Goal: Navigation & Orientation: Find specific page/section

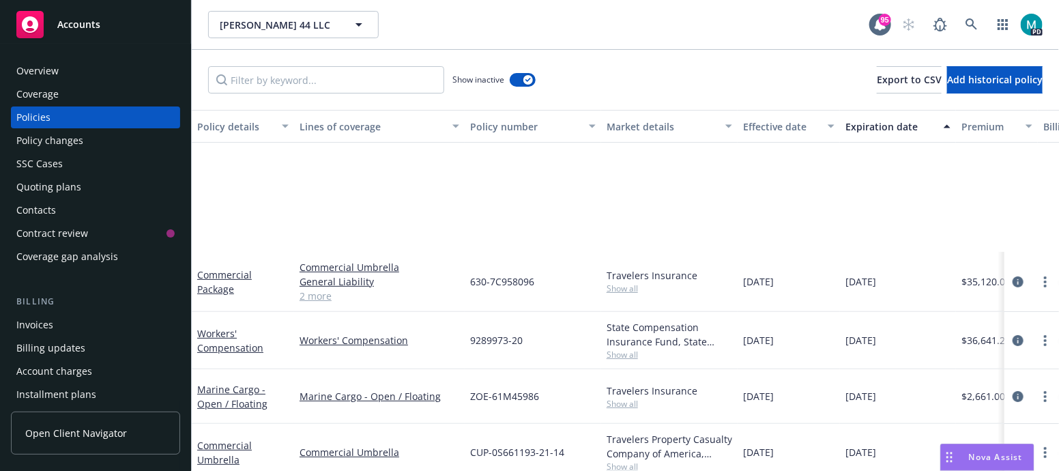
scroll to position [170, 0]
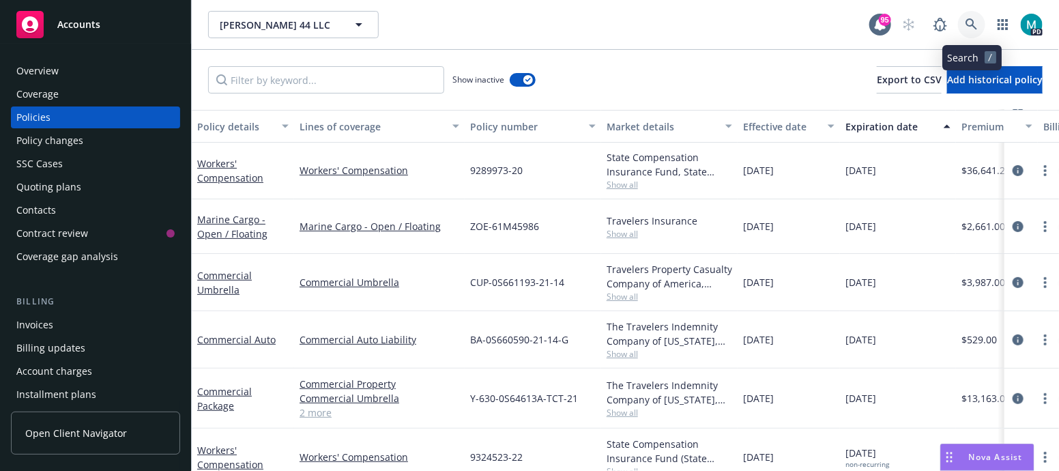
click at [972, 22] on icon at bounding box center [971, 24] width 12 height 12
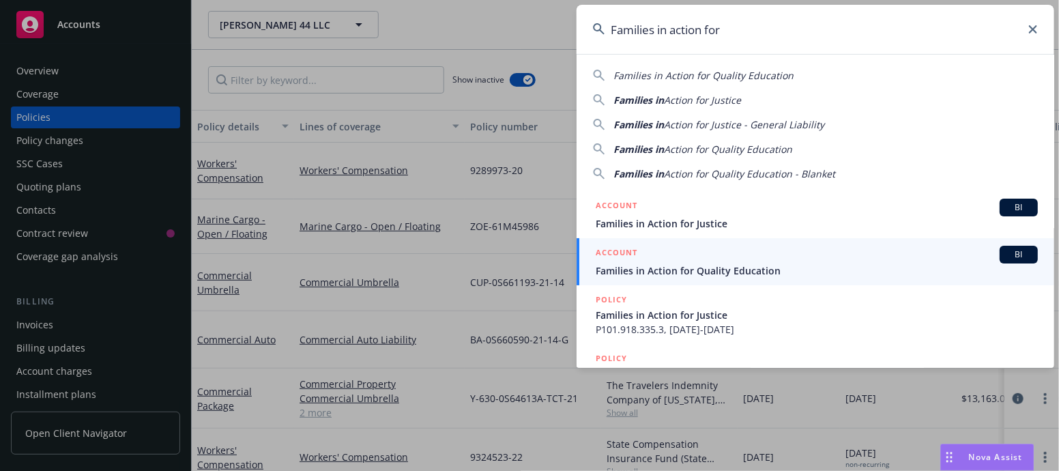
type input "Families in action for"
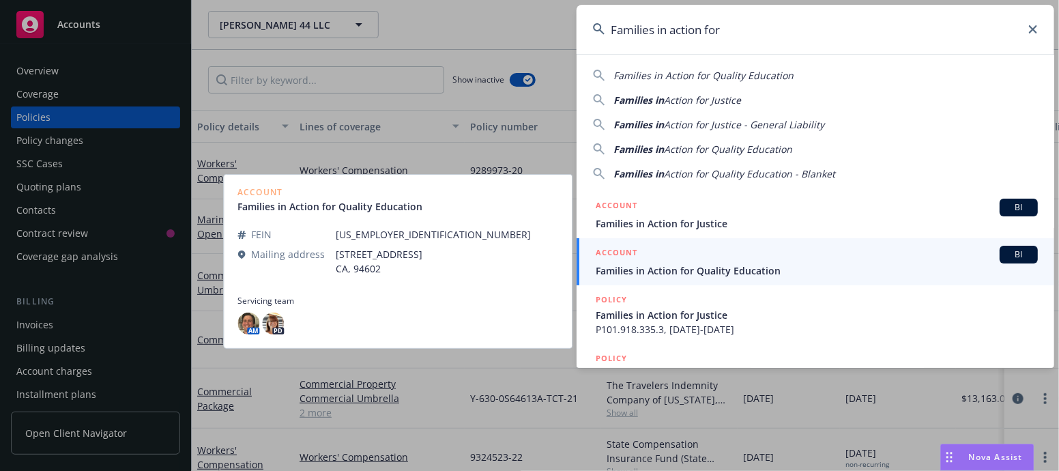
click at [701, 274] on span "Families in Action for Quality Education" at bounding box center [817, 270] width 442 height 14
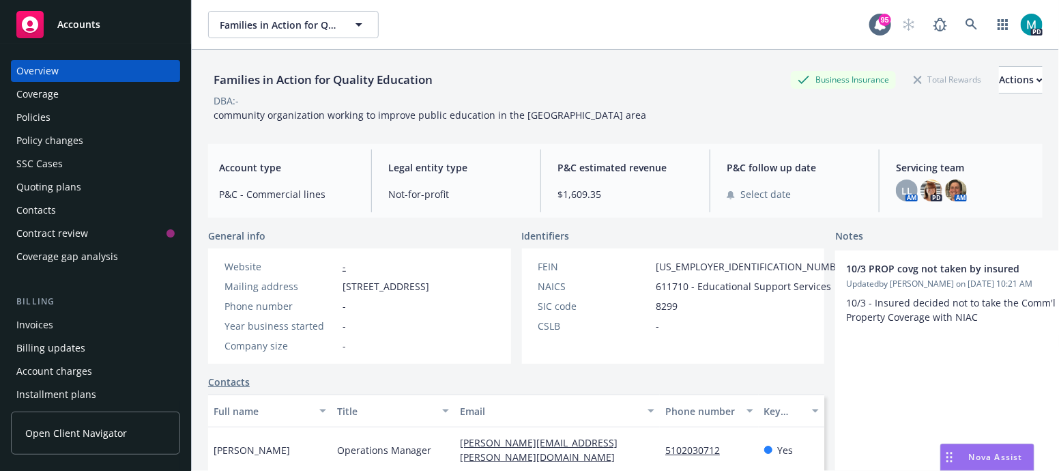
click at [58, 117] on div "Policies" at bounding box center [95, 117] width 158 height 22
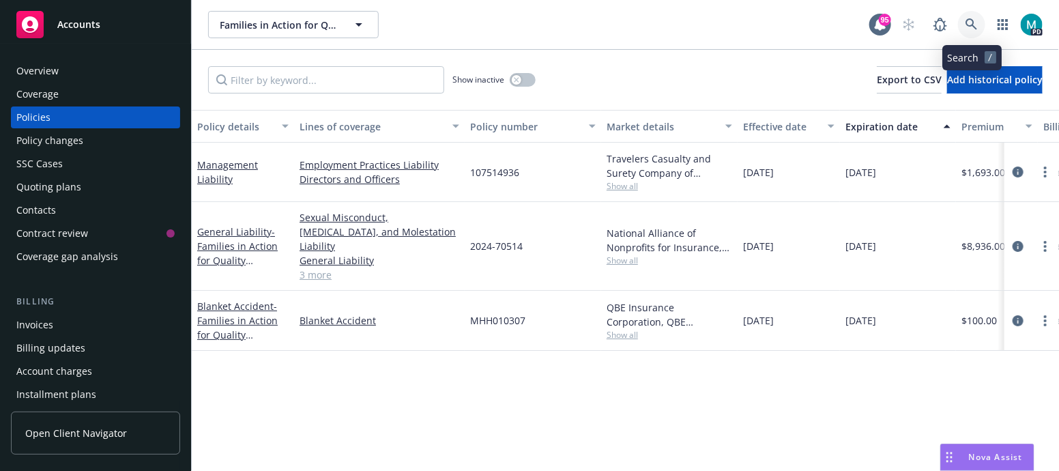
click at [973, 22] on icon at bounding box center [971, 24] width 12 height 12
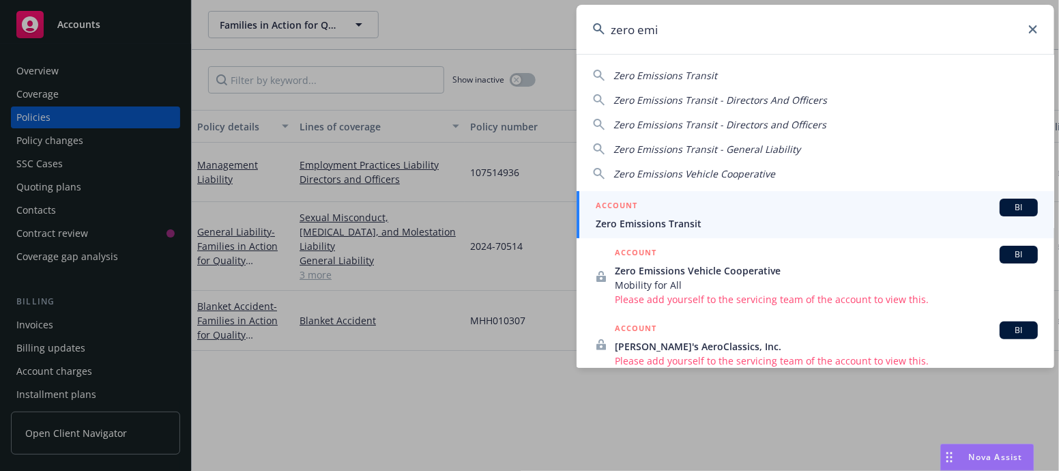
type input "zero emi"
click at [668, 223] on span "Zero Emissions Transit" at bounding box center [817, 223] width 442 height 14
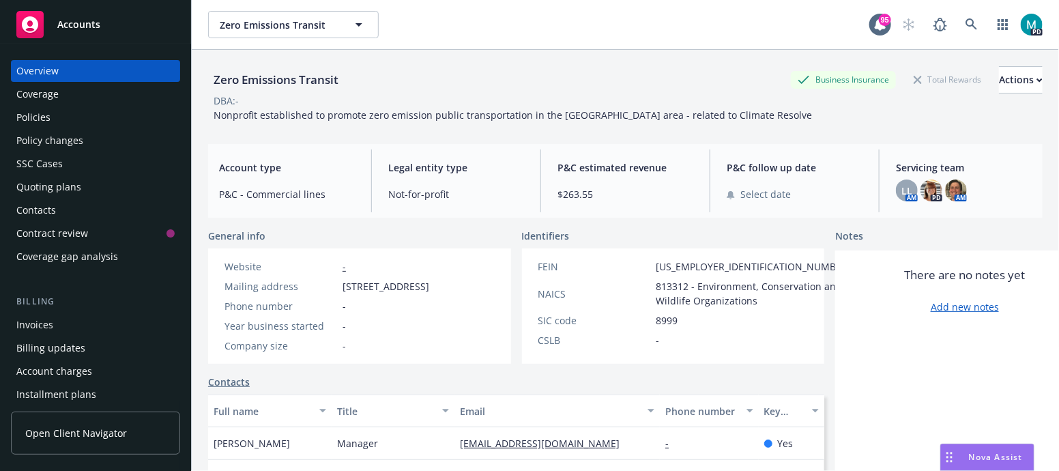
scroll to position [85, 0]
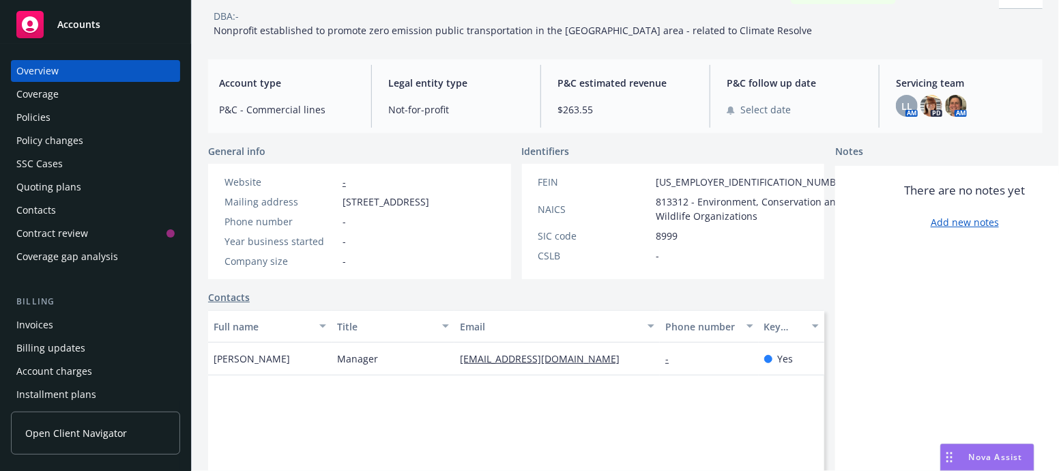
click at [117, 65] on div "Overview" at bounding box center [95, 71] width 158 height 22
click at [101, 29] on div "Accounts" at bounding box center [95, 24] width 158 height 27
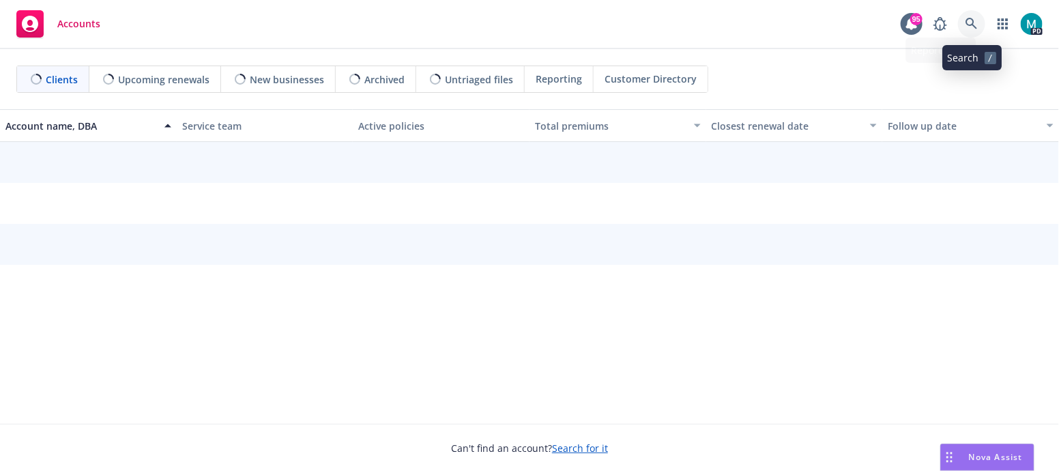
click at [972, 28] on icon at bounding box center [971, 24] width 12 height 12
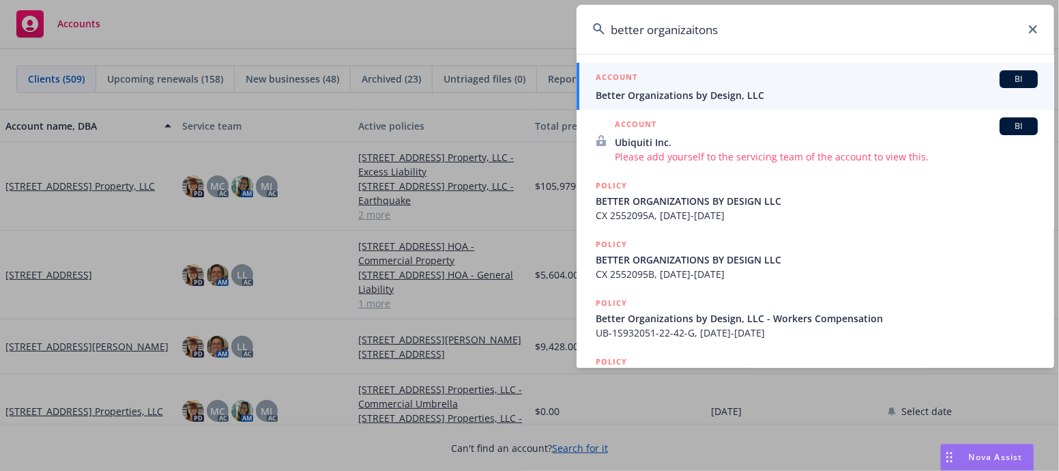
type input "better organizaitons"
click at [735, 90] on span "Better Organizations by Design, LLC" at bounding box center [817, 95] width 442 height 14
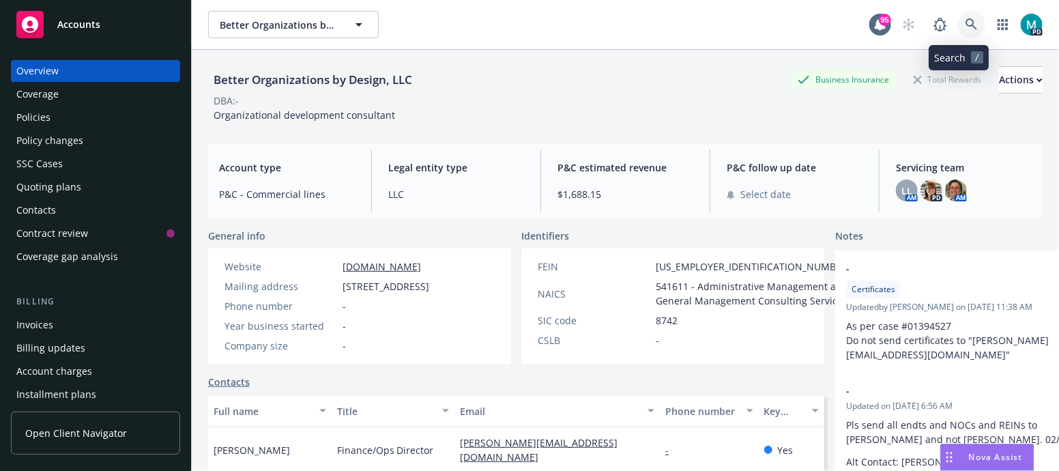
click at [963, 32] on link at bounding box center [971, 24] width 27 height 27
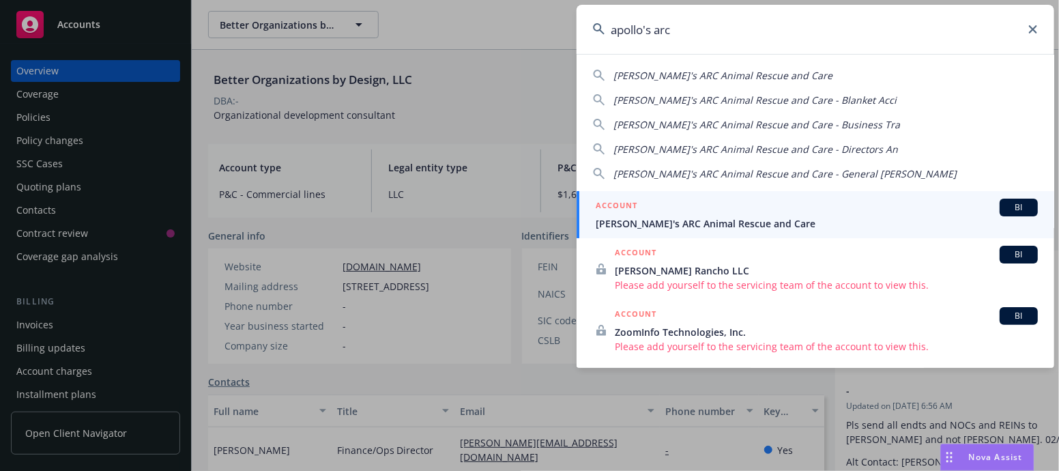
type input "apollo's arc"
click at [733, 230] on span "[PERSON_NAME]'s ARC Animal Rescue and Care" at bounding box center [817, 223] width 442 height 14
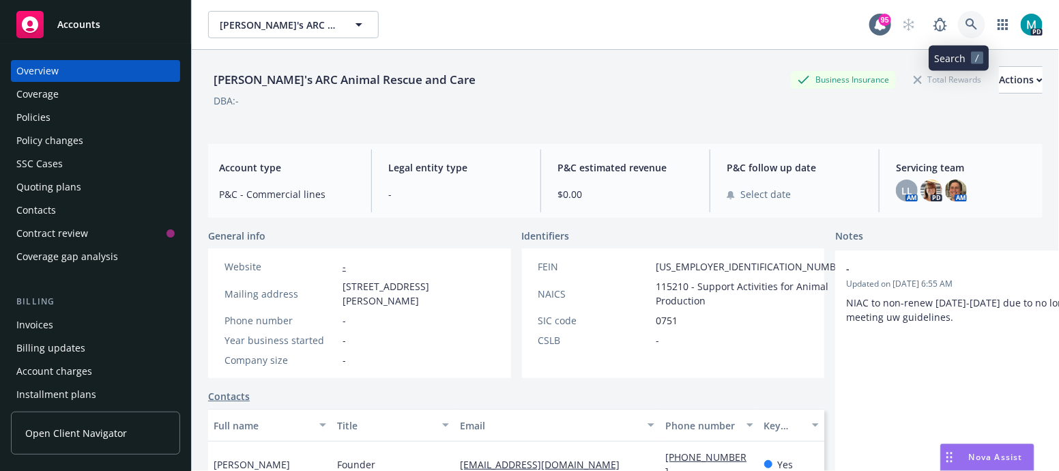
click at [958, 25] on link at bounding box center [971, 24] width 27 height 27
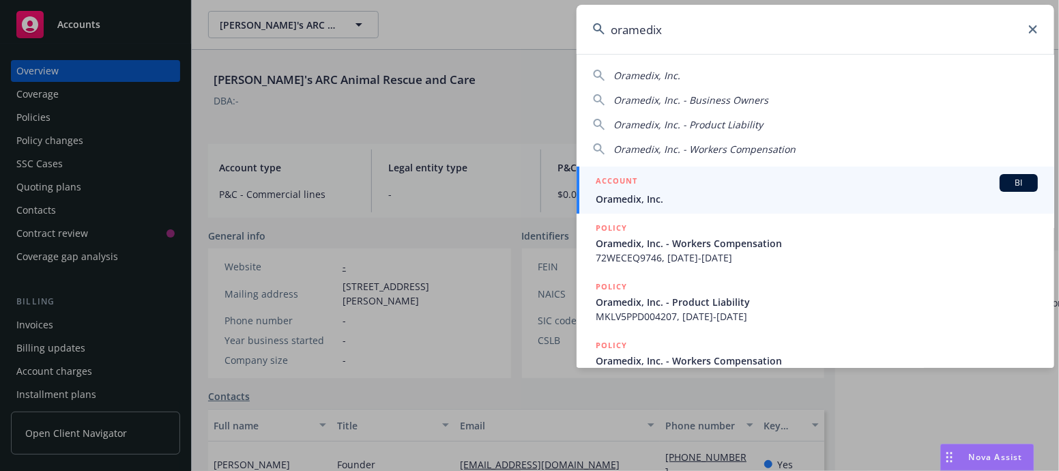
type input "oramedix"
click at [652, 202] on span "Oramedix, Inc." at bounding box center [817, 199] width 442 height 14
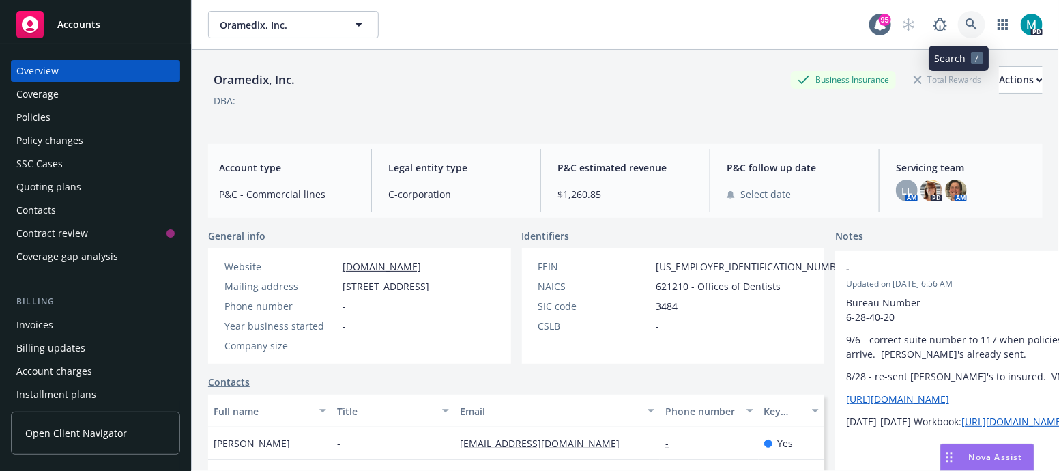
click at [965, 27] on icon at bounding box center [971, 24] width 12 height 12
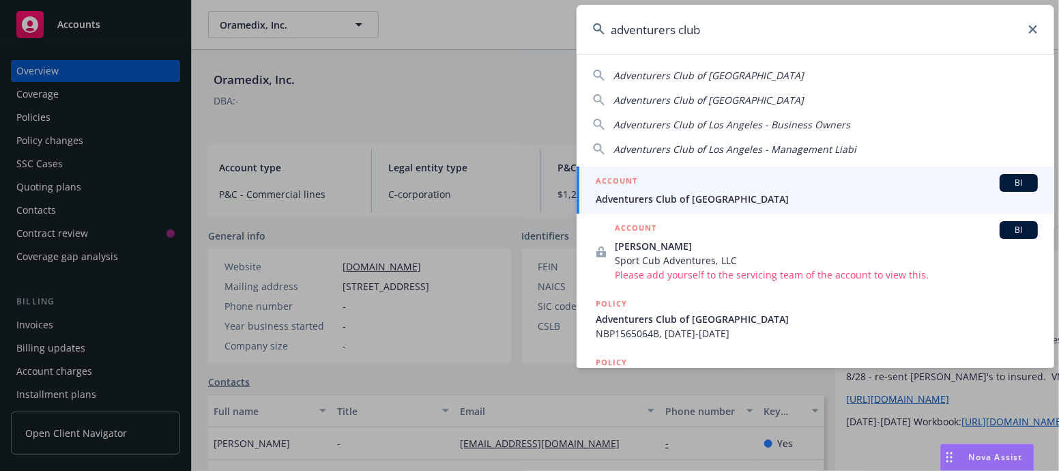
type input "adventurers club"
click at [733, 204] on span "Adventurers Club of [GEOGRAPHIC_DATA]" at bounding box center [817, 199] width 442 height 14
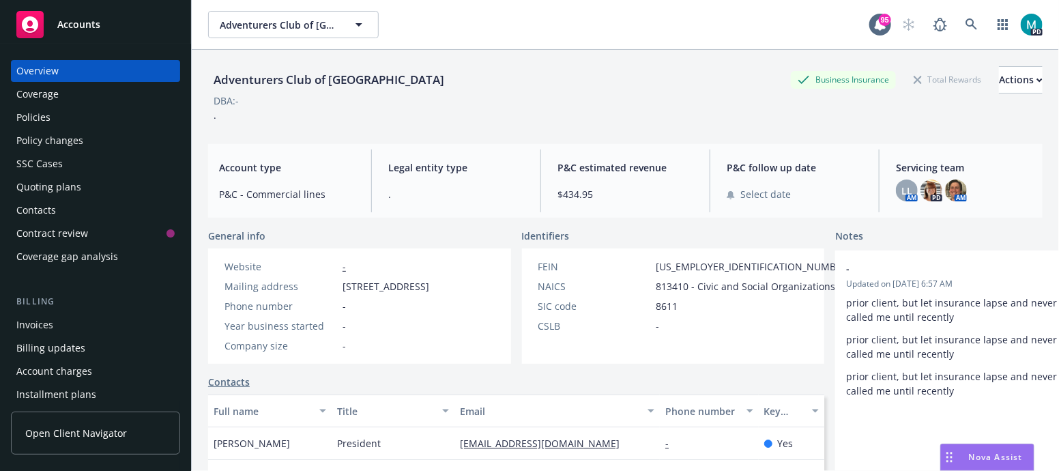
click at [51, 111] on div "Policies" at bounding box center [95, 117] width 158 height 22
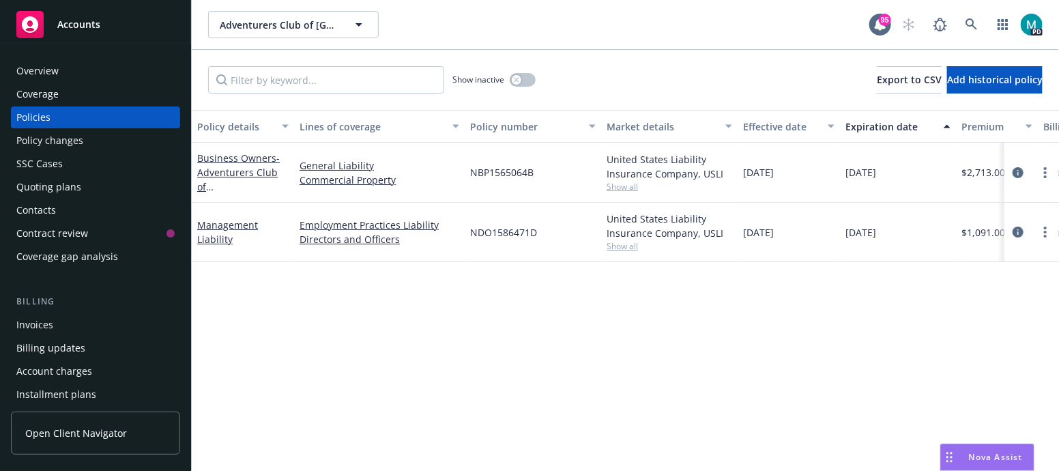
click at [37, 74] on div "Overview" at bounding box center [37, 71] width 42 height 22
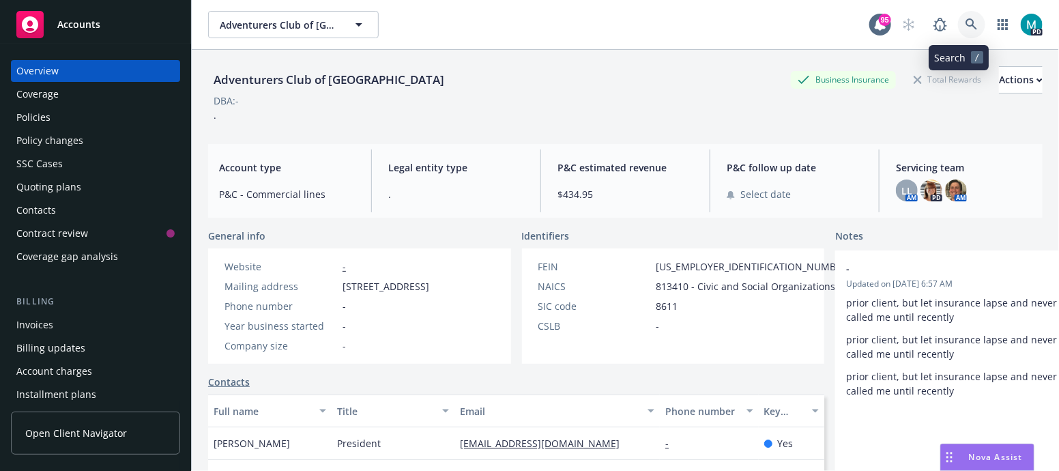
click at [958, 29] on link at bounding box center [971, 24] width 27 height 27
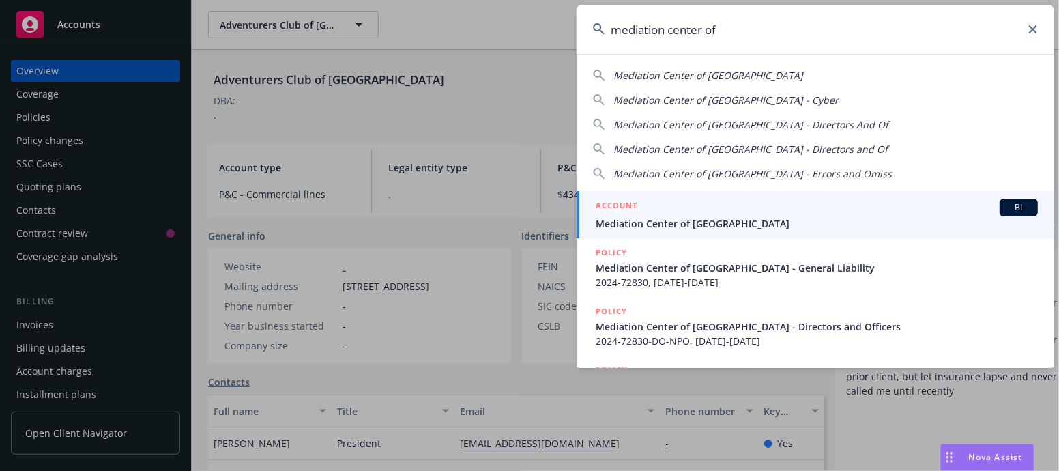
type input "mediation center of"
click at [686, 228] on span "Mediation Center of [GEOGRAPHIC_DATA]" at bounding box center [817, 223] width 442 height 14
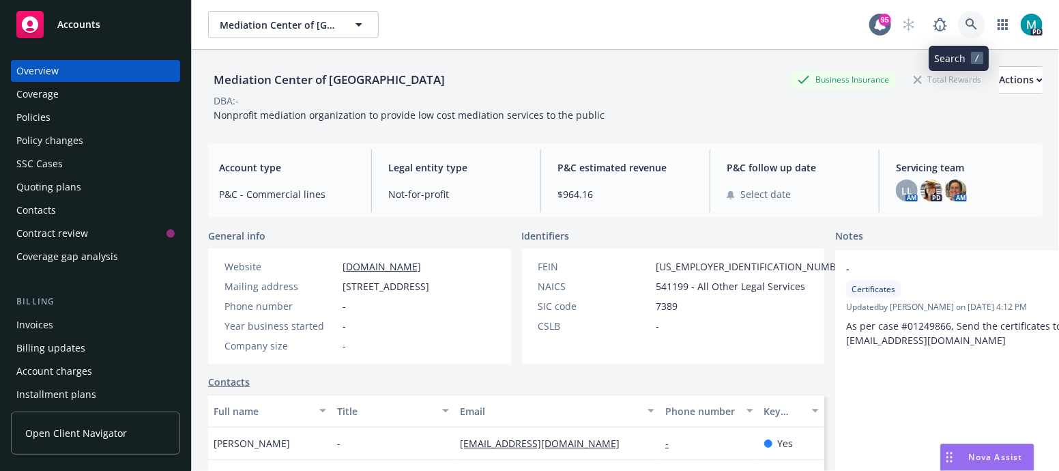
click at [965, 29] on icon at bounding box center [971, 24] width 12 height 12
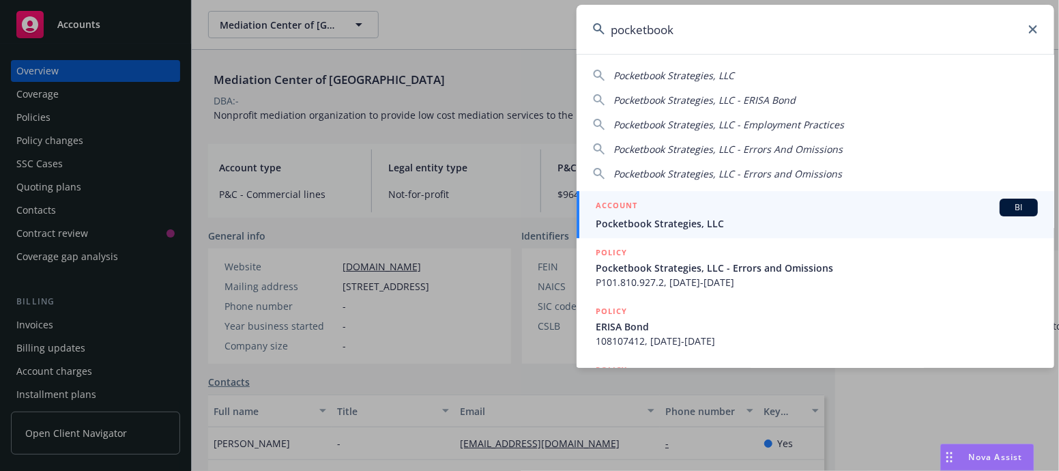
type input "pocketbook"
click at [654, 226] on span "Pocketbook Strategies, LLC" at bounding box center [817, 223] width 442 height 14
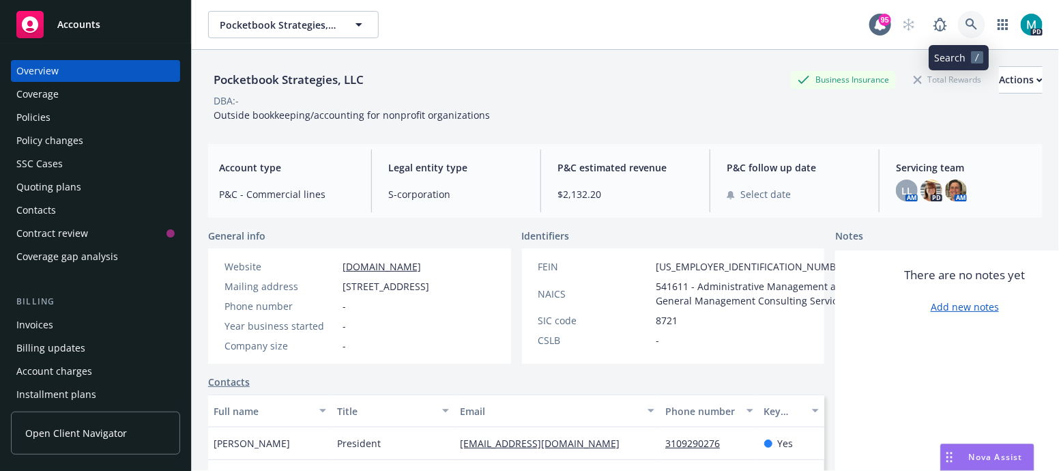
click at [965, 27] on icon at bounding box center [971, 24] width 12 height 12
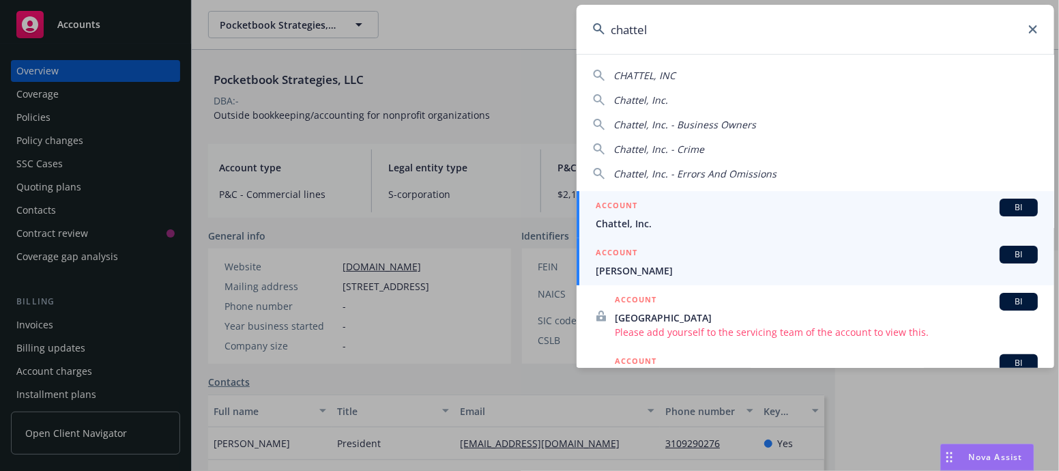
type input "chattel"
click at [629, 267] on span "[PERSON_NAME]" at bounding box center [817, 270] width 442 height 14
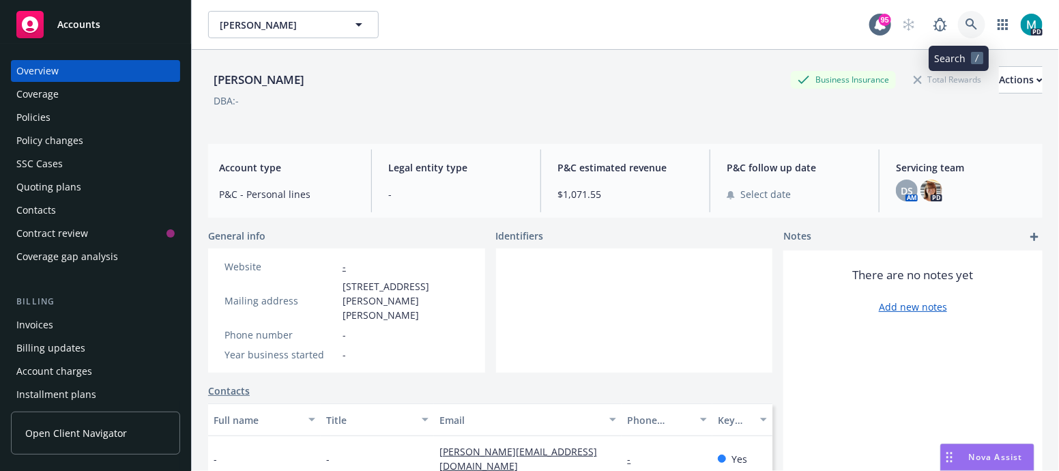
click at [965, 26] on icon at bounding box center [971, 24] width 12 height 12
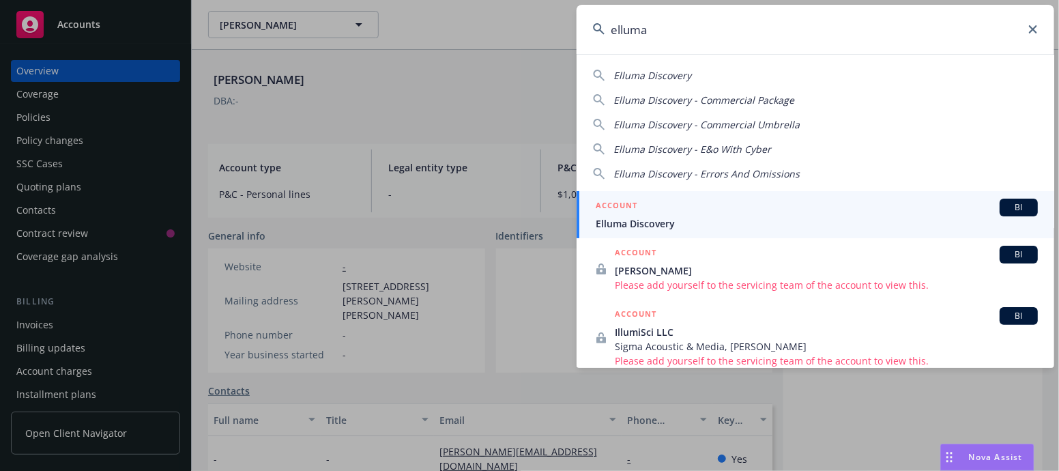
type input "elluma"
click at [635, 226] on span "Elluma Discovery" at bounding box center [817, 223] width 442 height 14
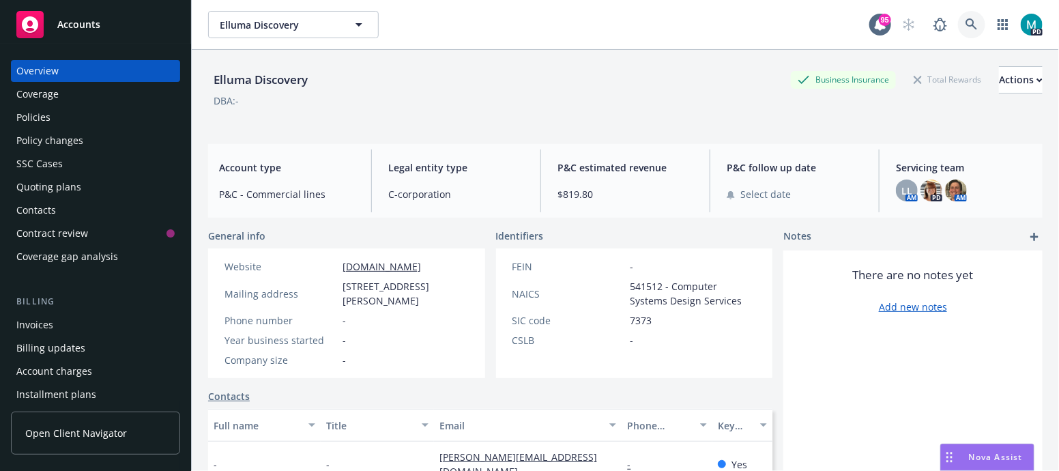
click at [965, 28] on icon at bounding box center [971, 24] width 12 height 12
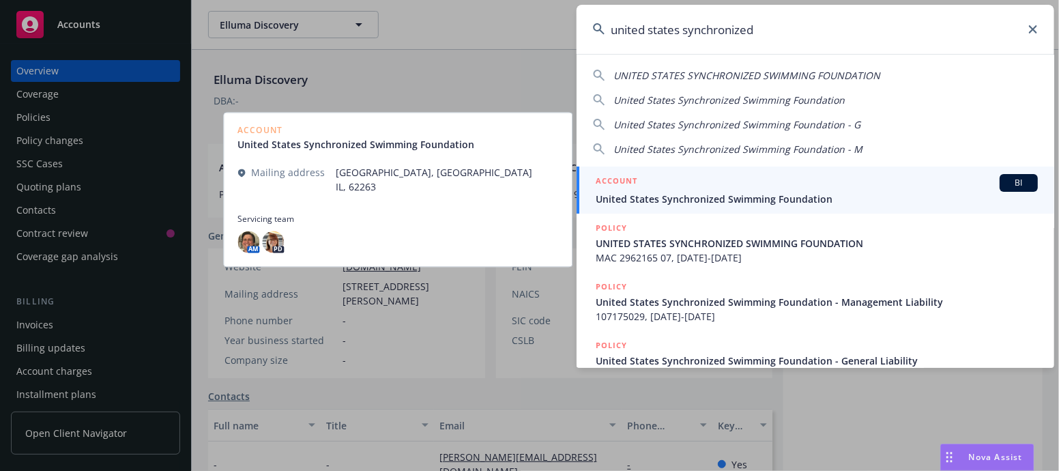
type input "united states synchronized"
click at [717, 204] on span "United States Synchronized Swimming Foundation" at bounding box center [817, 199] width 442 height 14
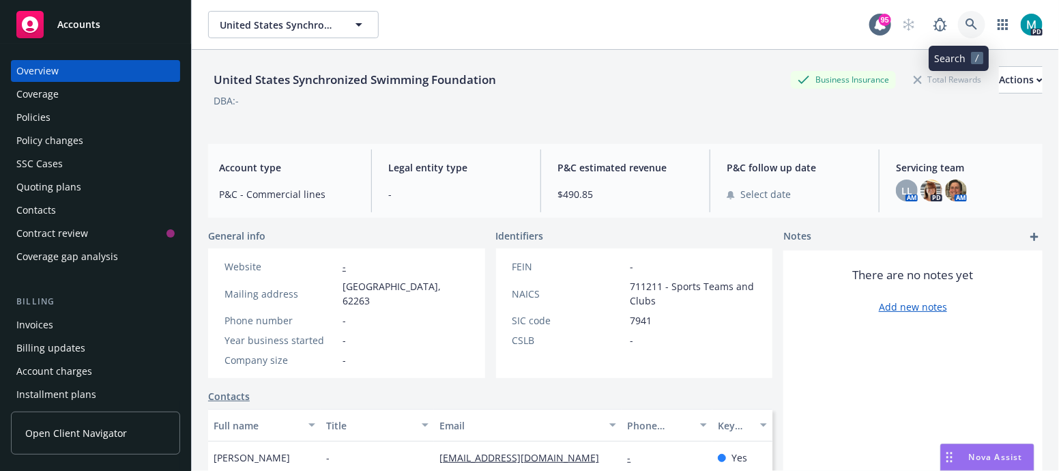
click at [965, 20] on icon at bounding box center [971, 24] width 12 height 12
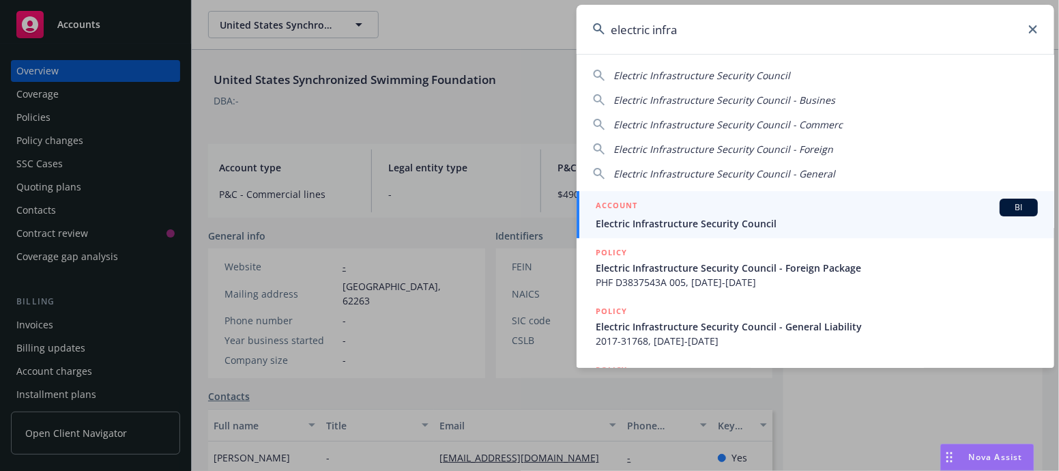
type input "electric infra"
click at [746, 229] on span "Electric Infrastructure Security Council" at bounding box center [817, 223] width 442 height 14
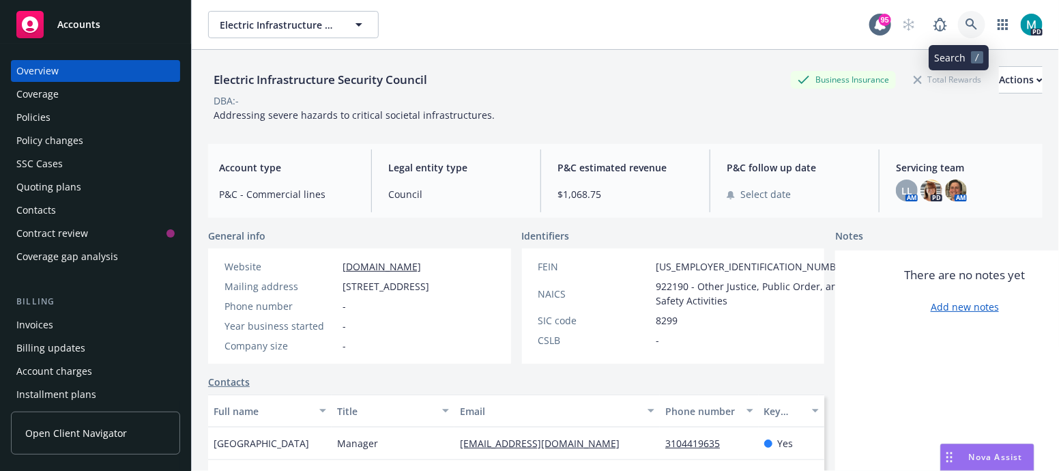
click at [958, 29] on link at bounding box center [971, 24] width 27 height 27
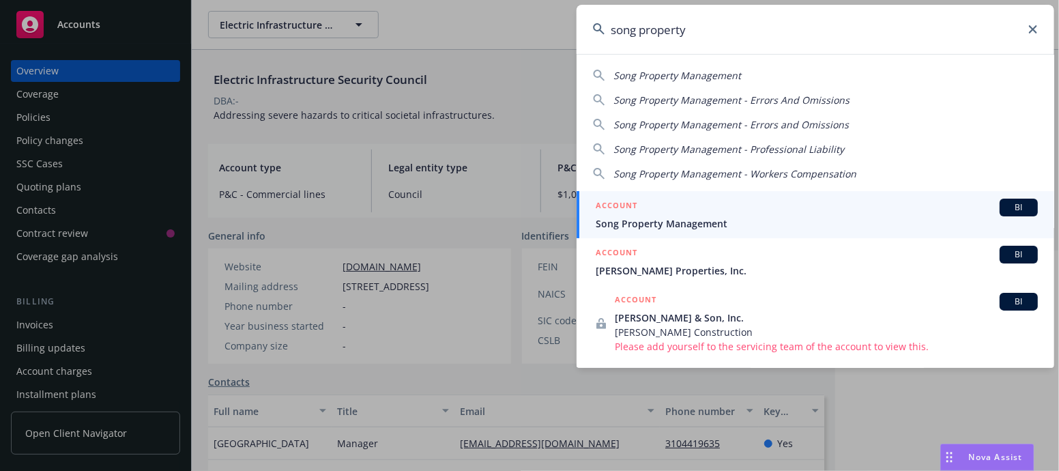
type input "song property"
click at [664, 229] on span "Song Property Management" at bounding box center [817, 223] width 442 height 14
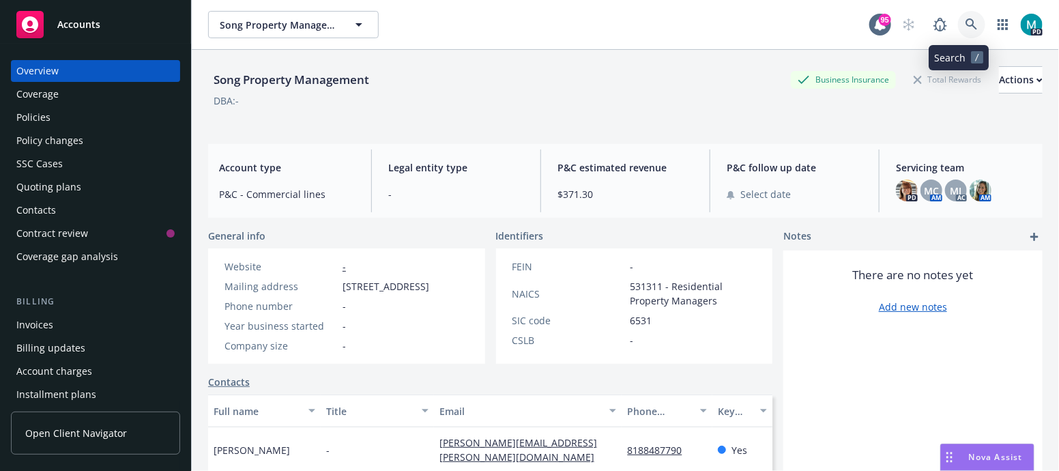
click at [965, 30] on icon at bounding box center [971, 24] width 12 height 12
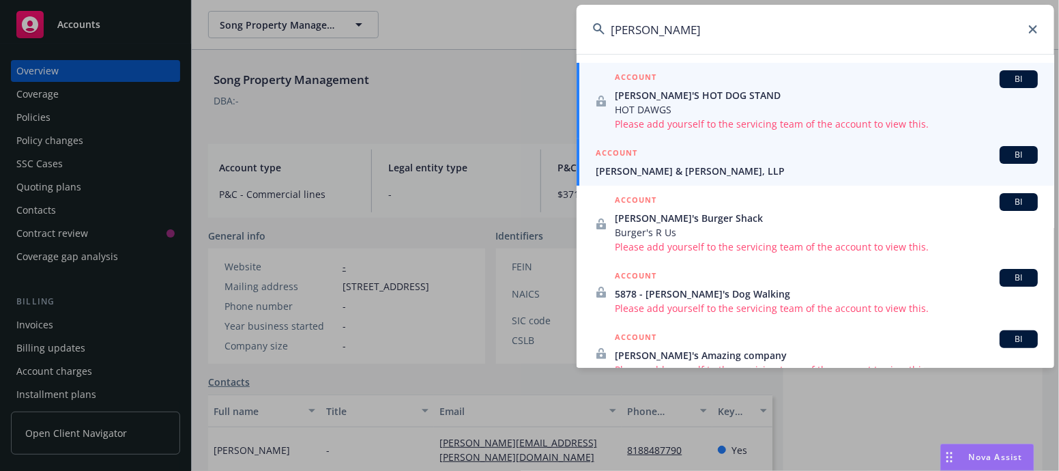
type input "[PERSON_NAME]"
click at [707, 167] on span "[PERSON_NAME] & [PERSON_NAME], LLP" at bounding box center [817, 171] width 442 height 14
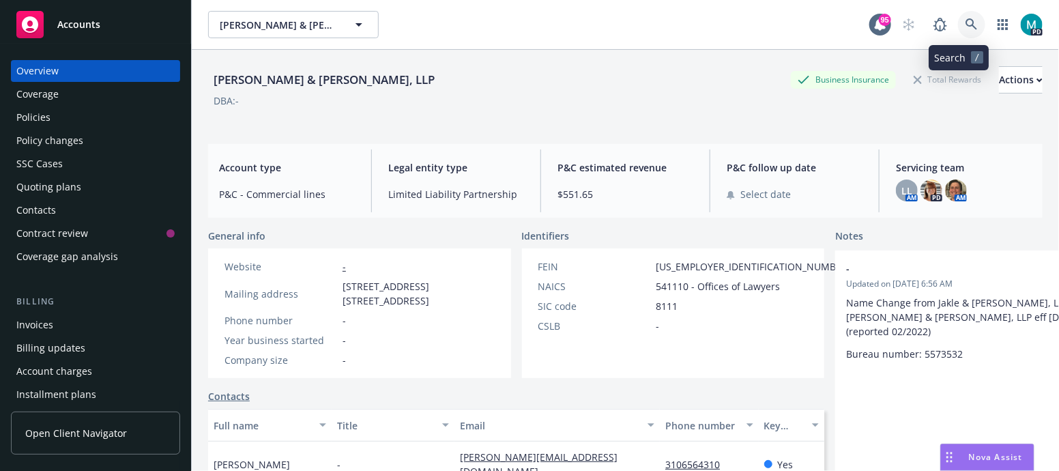
click at [965, 23] on icon at bounding box center [971, 24] width 12 height 12
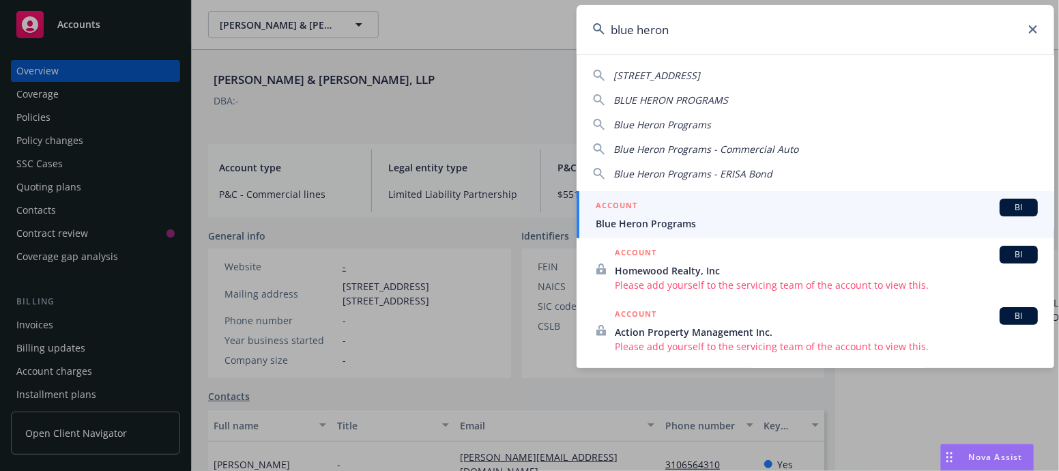
type input "blue heron"
click at [684, 218] on span "Blue Heron Programs" at bounding box center [817, 223] width 442 height 14
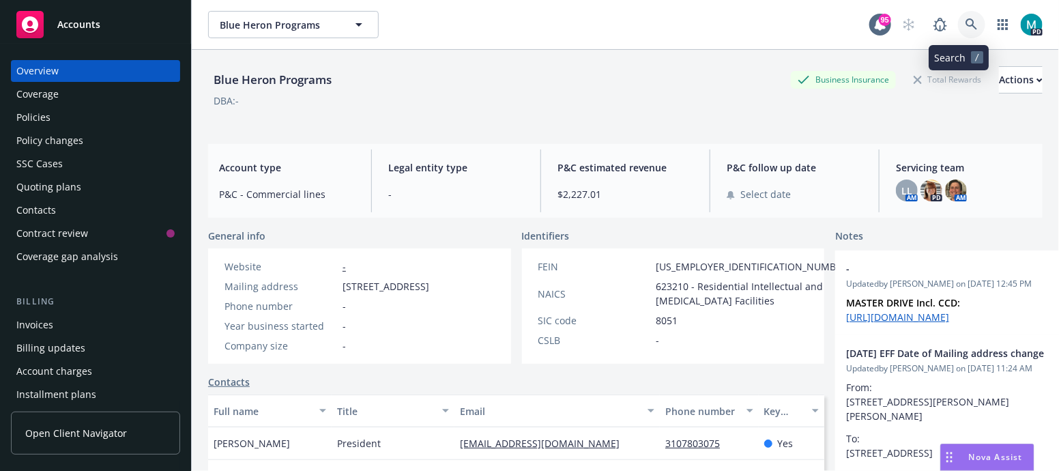
click at [965, 23] on icon at bounding box center [971, 24] width 12 height 12
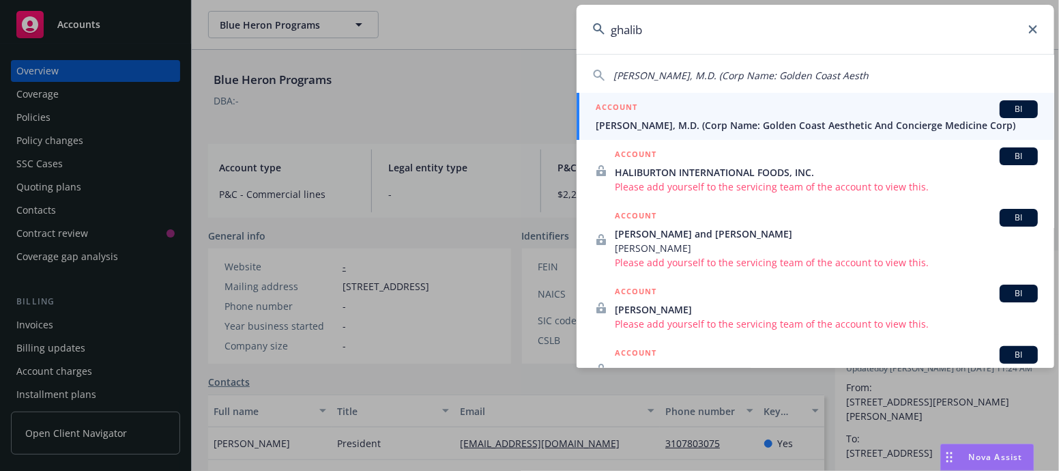
type input "ghalib"
click at [667, 127] on span "[PERSON_NAME], M.D. (Corp Name: Golden Coast Aesthetic And Concierge Medicine C…" at bounding box center [817, 125] width 442 height 14
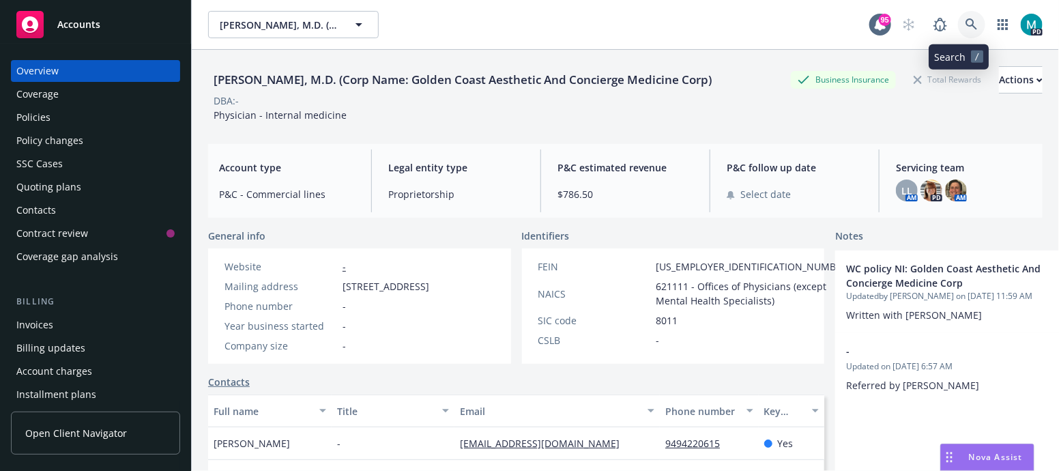
click at [962, 32] on link at bounding box center [971, 24] width 27 height 27
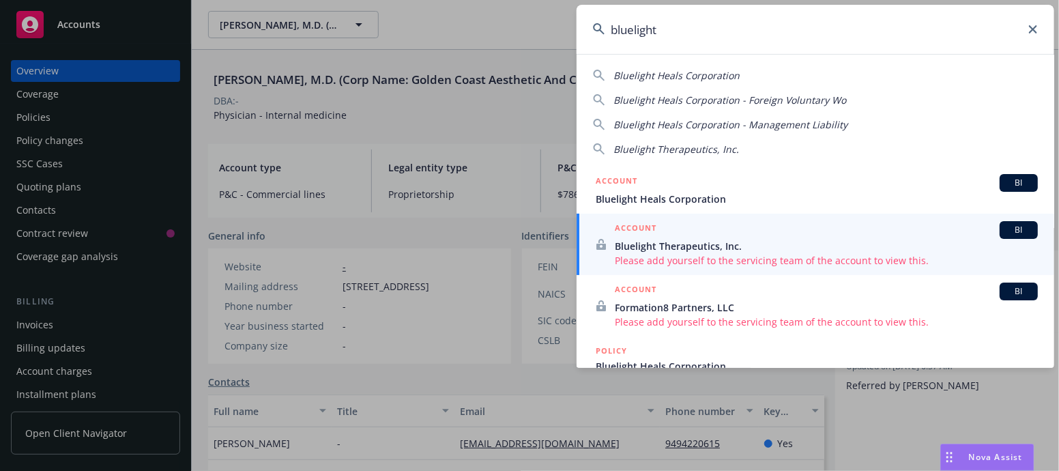
click at [634, 31] on input "bluelight" at bounding box center [815, 29] width 478 height 49
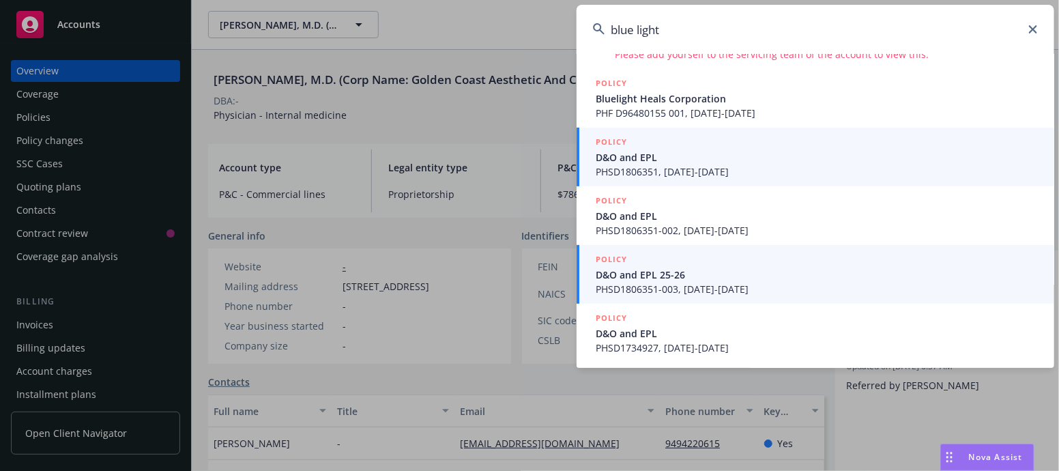
scroll to position [119, 0]
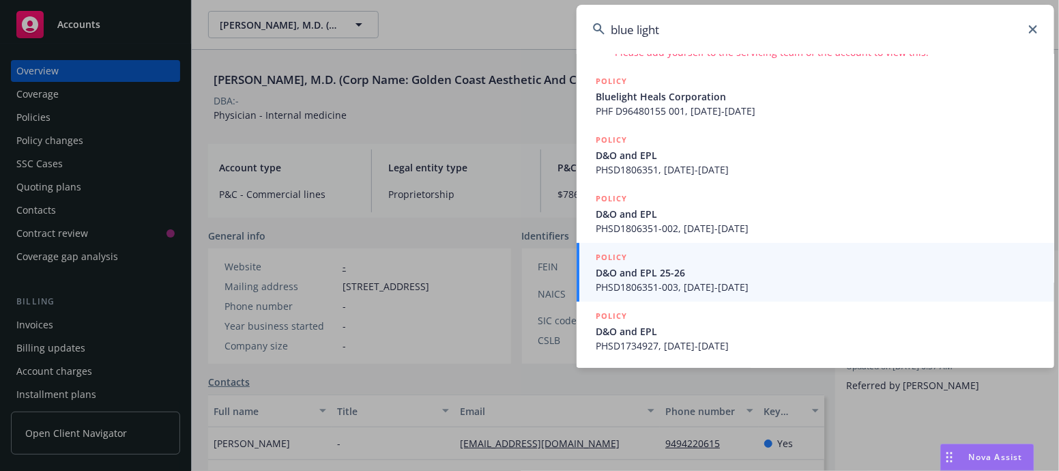
click at [693, 31] on input "blue light" at bounding box center [815, 29] width 478 height 49
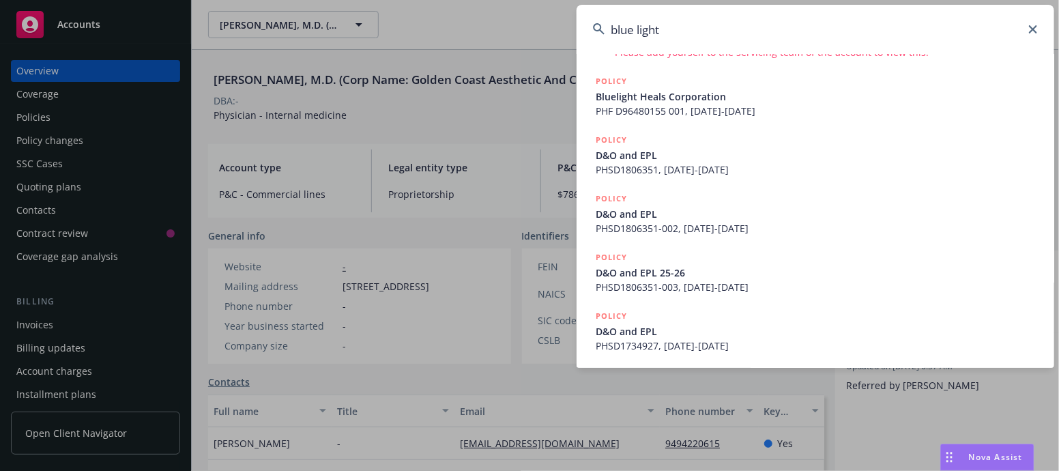
scroll to position [0, 0]
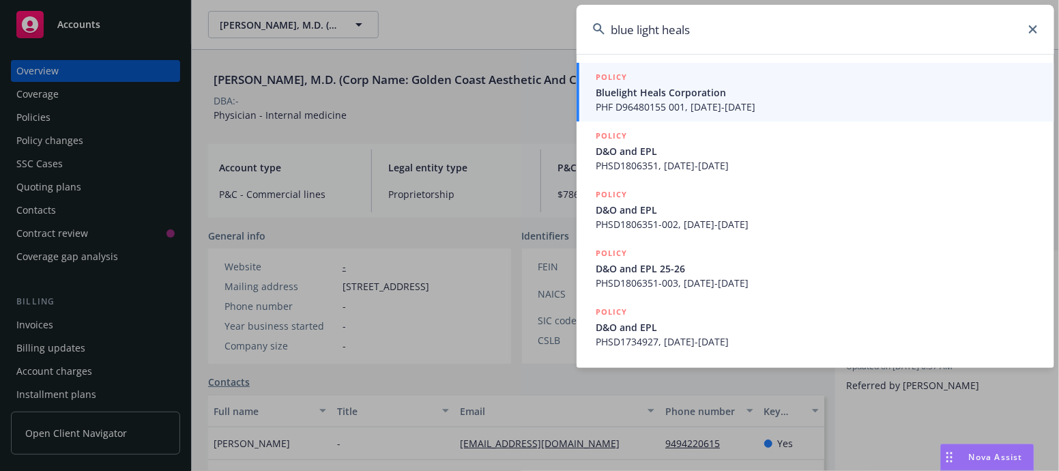
type input "blue light heals"
click at [614, 103] on li "POLICY Bluelight Heals Corporation PHF D96480155 001, [DATE]-[DATE]" at bounding box center [815, 92] width 478 height 59
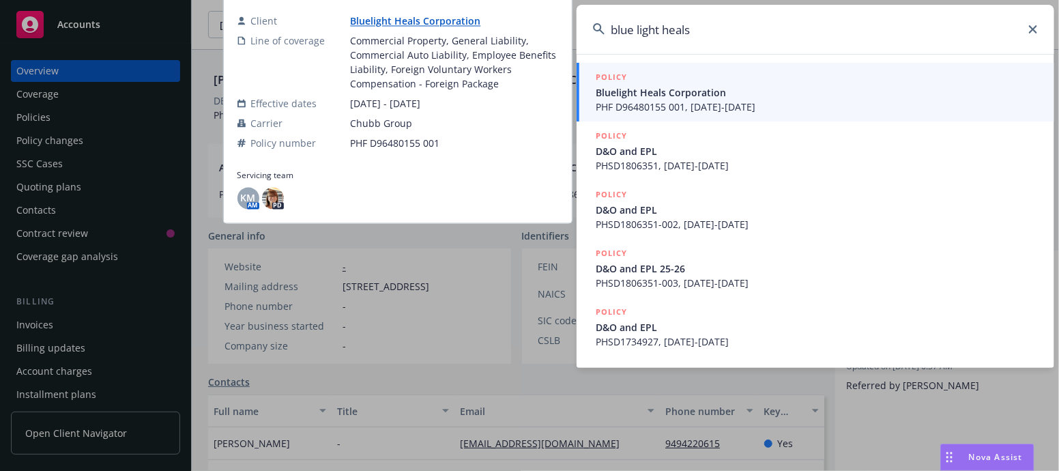
click at [646, 96] on span "Bluelight Heals Corporation" at bounding box center [817, 92] width 442 height 14
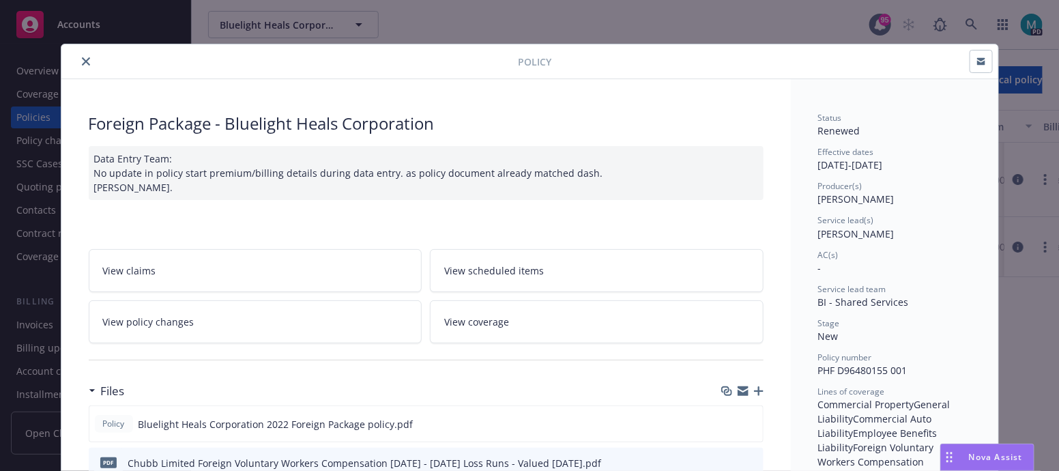
click at [82, 60] on icon "close" at bounding box center [86, 61] width 8 height 8
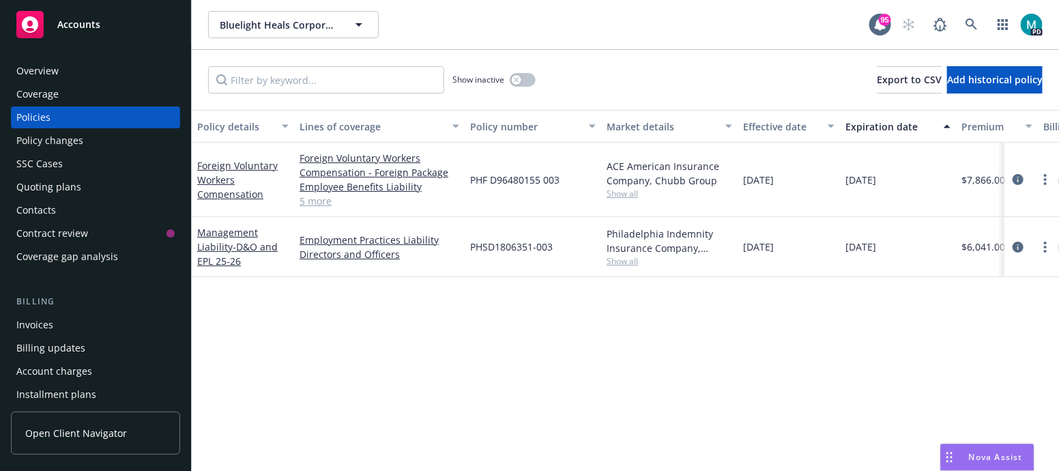
click at [35, 70] on div "Overview" at bounding box center [37, 71] width 42 height 22
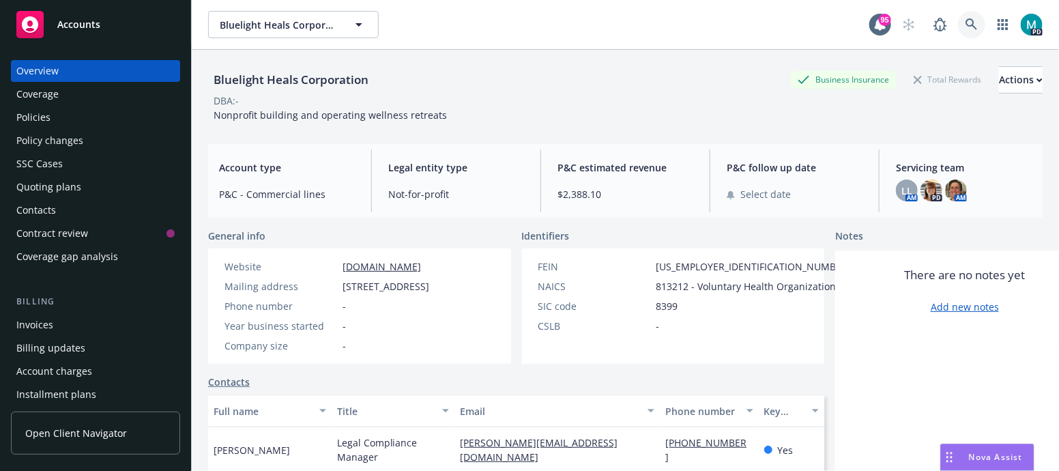
click at [958, 23] on link at bounding box center [971, 24] width 27 height 27
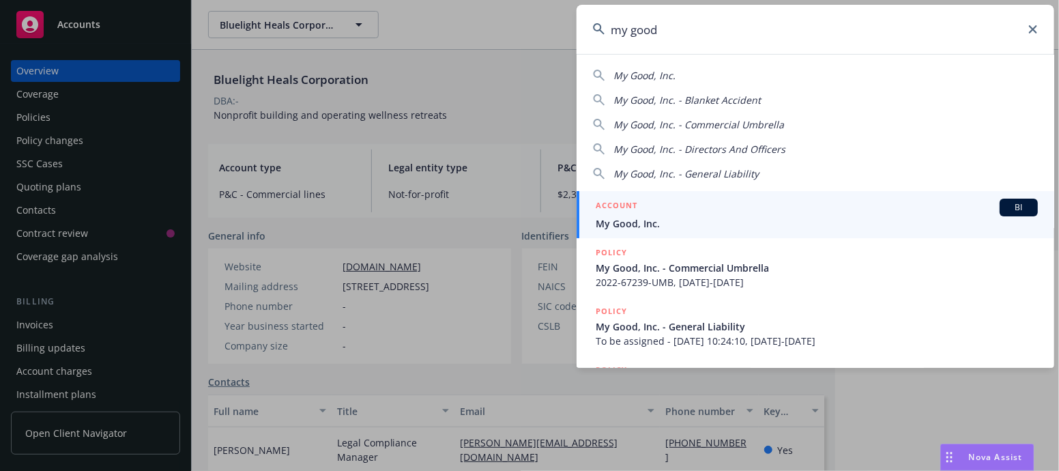
type input "my good"
click at [642, 226] on span "My Good, Inc." at bounding box center [817, 223] width 442 height 14
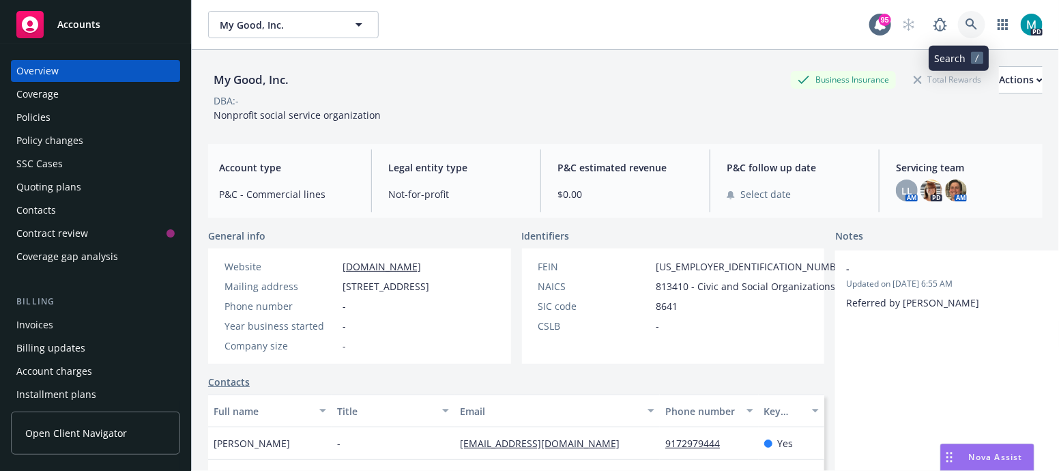
click at [965, 22] on icon at bounding box center [971, 24] width 12 height 12
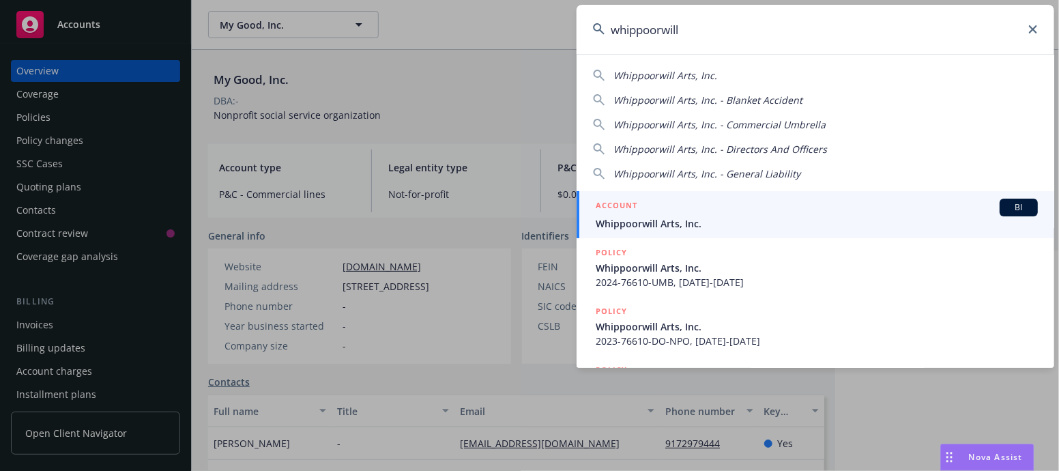
type input "whippoorwill"
click at [663, 226] on span "Whippoorwill Arts, Inc." at bounding box center [817, 223] width 442 height 14
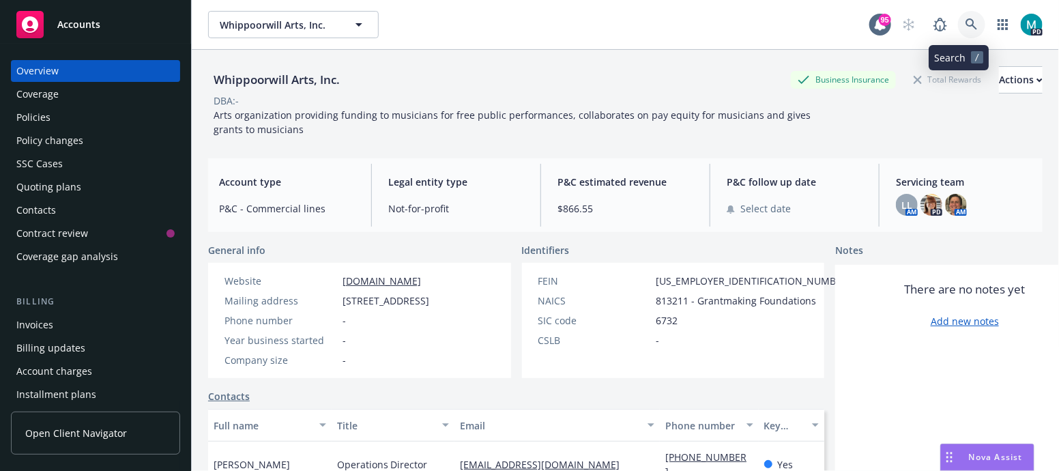
click at [965, 27] on icon at bounding box center [971, 24] width 12 height 12
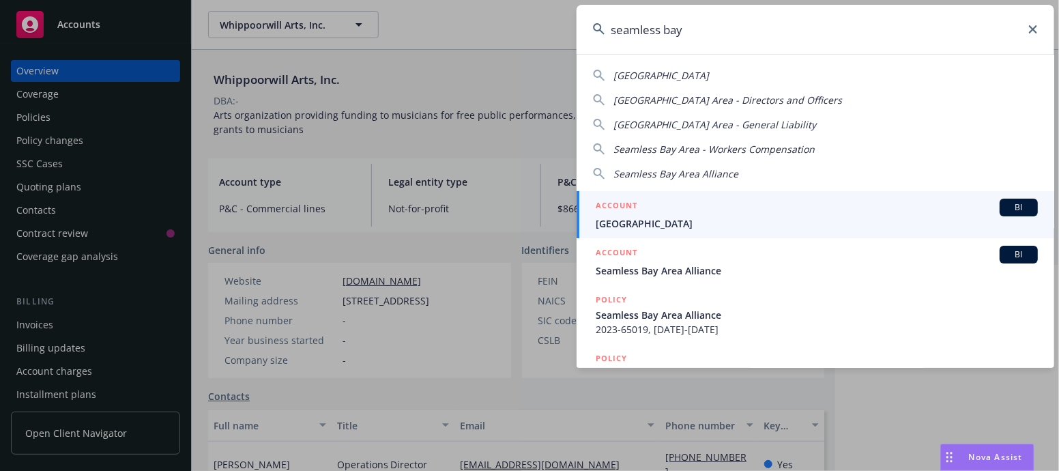
type input "seamless bay"
click at [655, 220] on span "[GEOGRAPHIC_DATA]" at bounding box center [817, 223] width 442 height 14
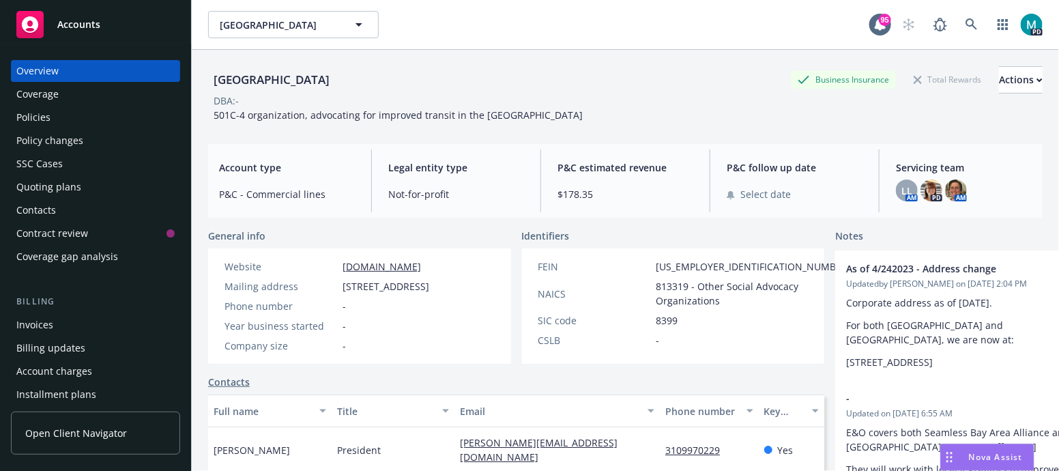
click at [975, 25] on div "PD" at bounding box center [968, 24] width 147 height 27
click at [965, 23] on icon at bounding box center [971, 24] width 12 height 12
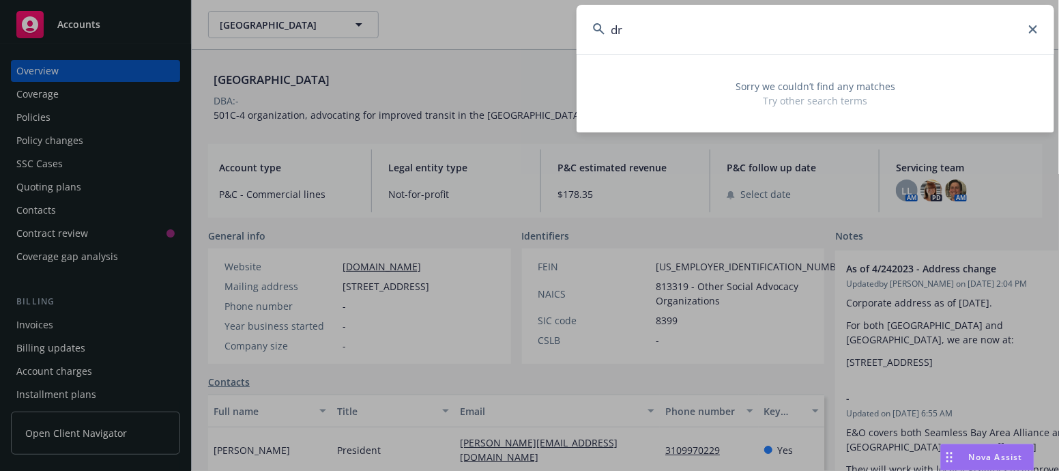
type input "d"
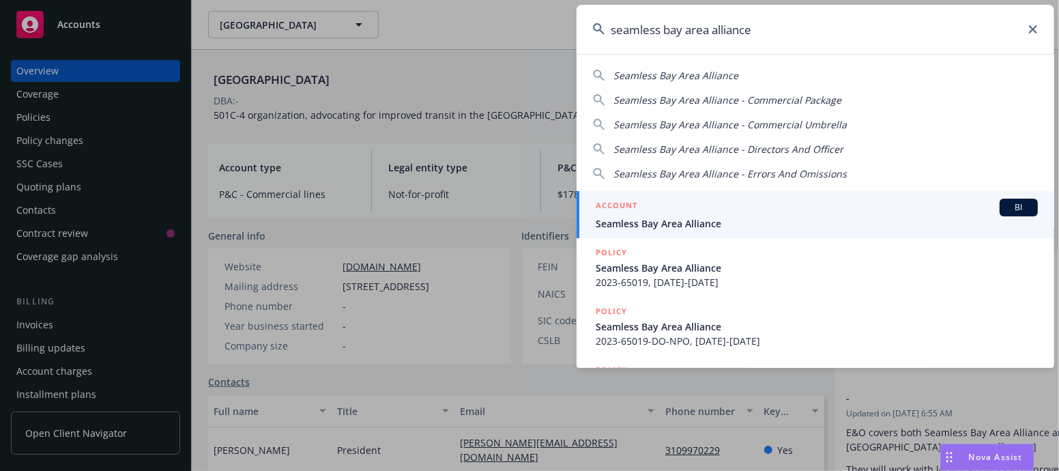
type input "seamless bay area alliance"
click at [662, 223] on span "Seamless Bay Area Alliance" at bounding box center [817, 223] width 442 height 14
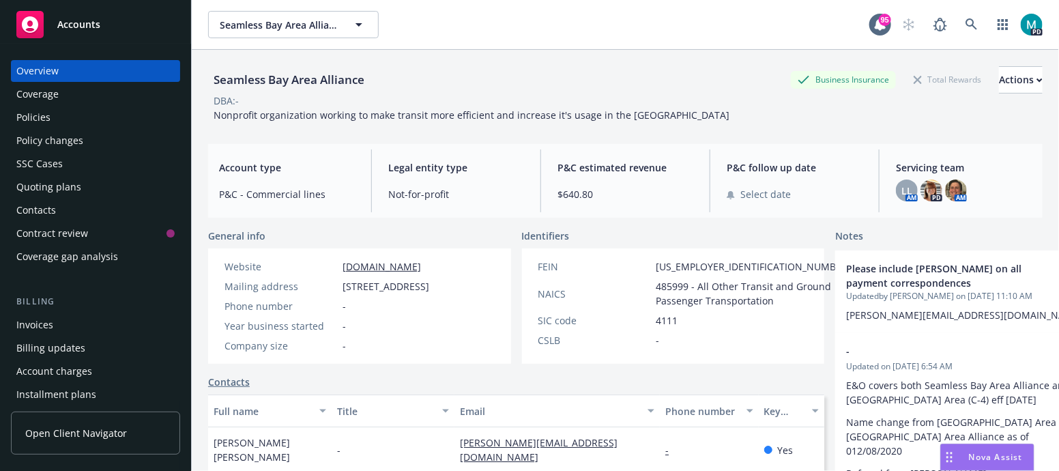
click at [48, 70] on div "Overview" at bounding box center [37, 71] width 42 height 22
click at [969, 25] on link at bounding box center [971, 24] width 27 height 27
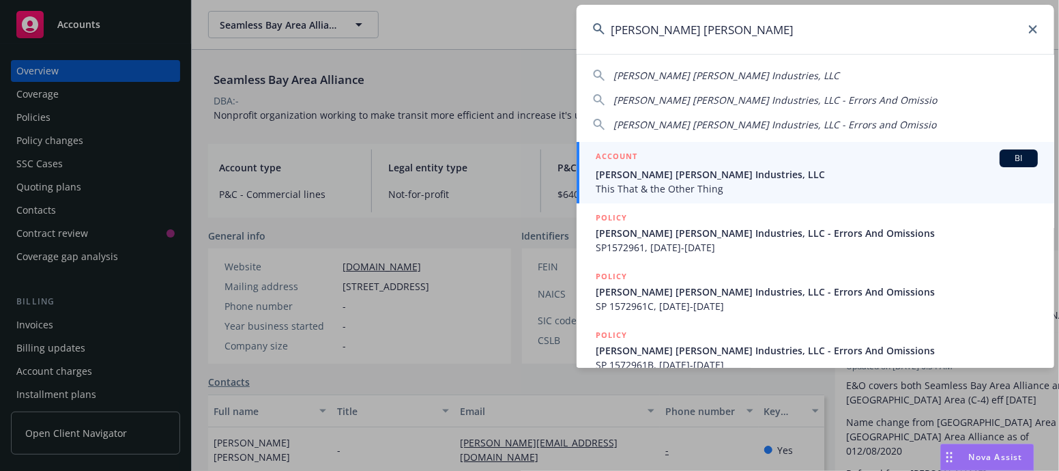
type input "[PERSON_NAME] [PERSON_NAME]"
click at [639, 186] on span "This That & the Other Thing" at bounding box center [817, 188] width 442 height 14
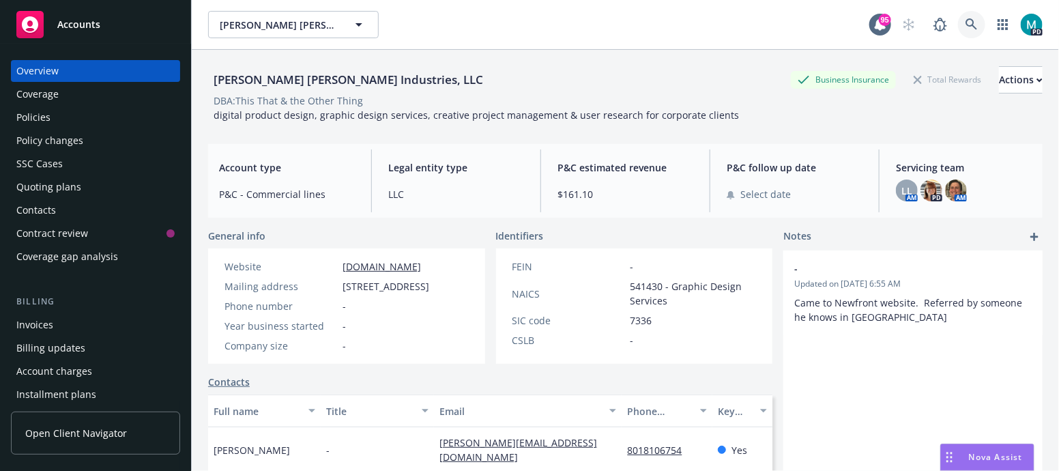
click at [965, 19] on icon at bounding box center [971, 24] width 12 height 12
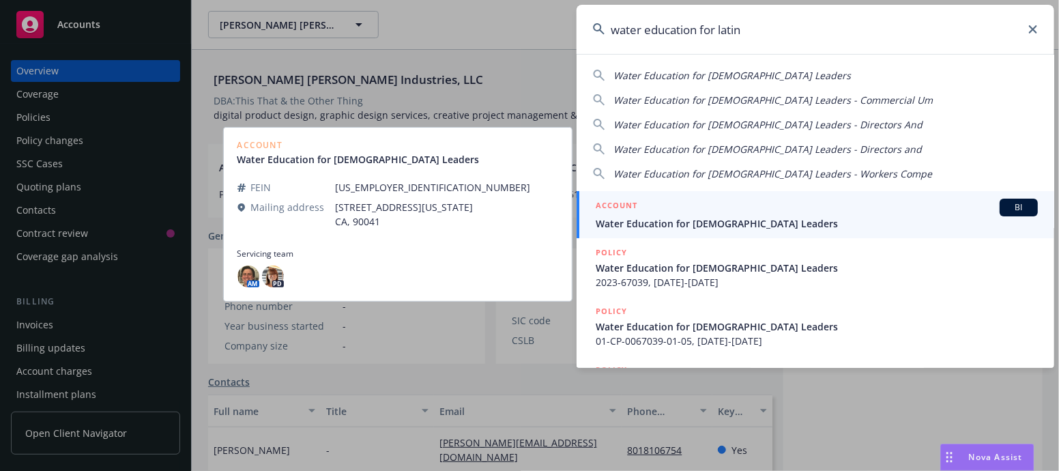
type input "water education for latin"
click at [658, 223] on span "Water Education for [DEMOGRAPHIC_DATA] Leaders" at bounding box center [817, 223] width 442 height 14
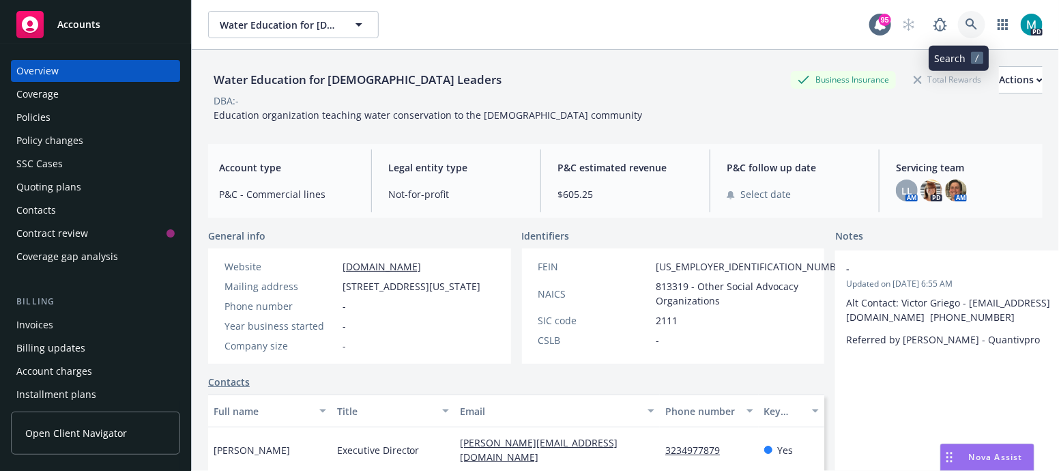
click at [965, 25] on icon at bounding box center [971, 24] width 12 height 12
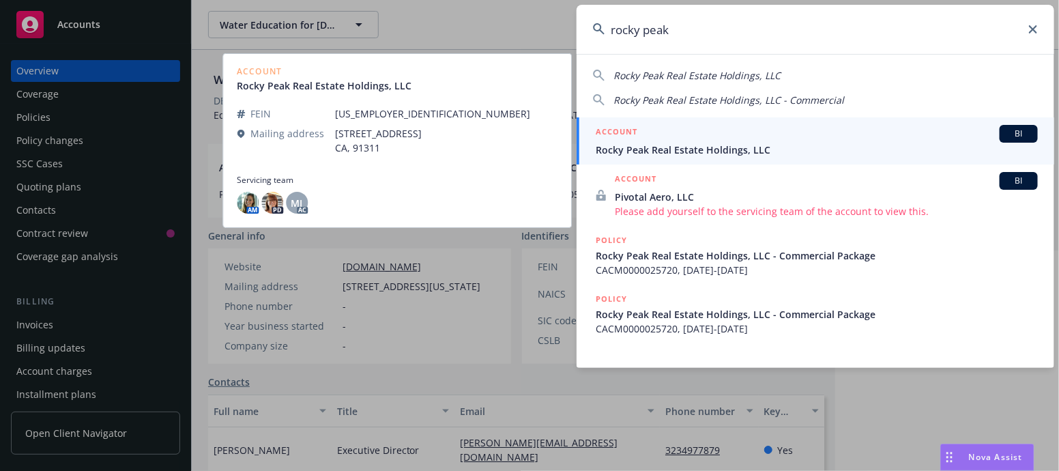
type input "rocky peak"
click at [660, 146] on span "Rocky Peak Real Estate Holdings, LLC" at bounding box center [817, 150] width 442 height 14
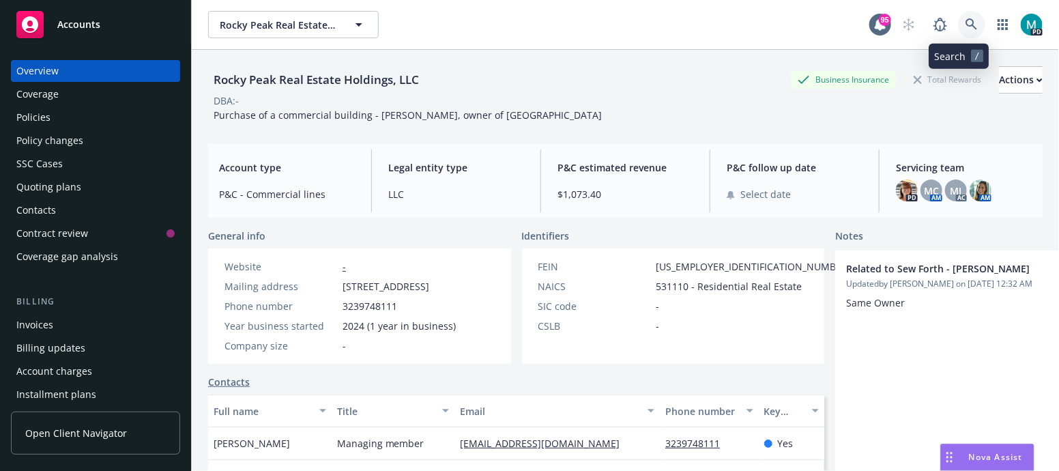
click at [965, 29] on icon at bounding box center [971, 24] width 12 height 12
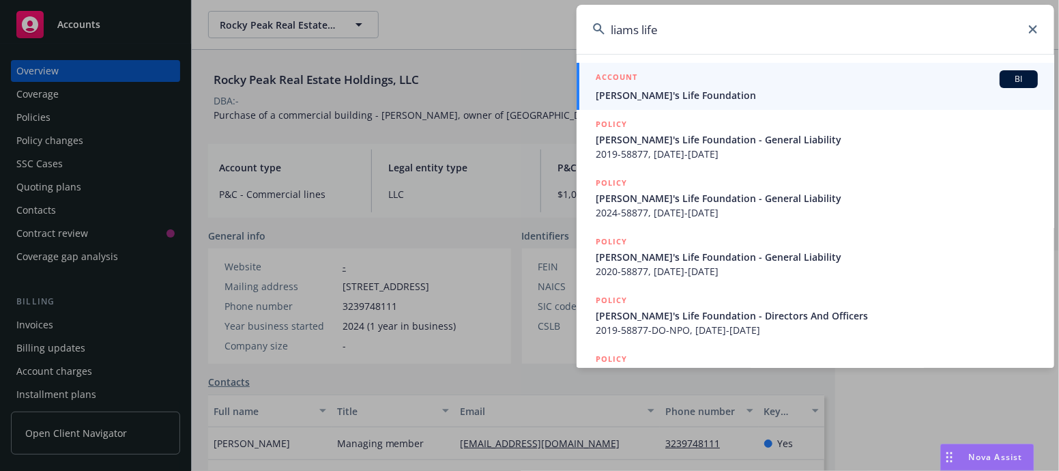
type input "liams life"
click at [644, 96] on span "[PERSON_NAME]'s Life Foundation" at bounding box center [817, 95] width 442 height 14
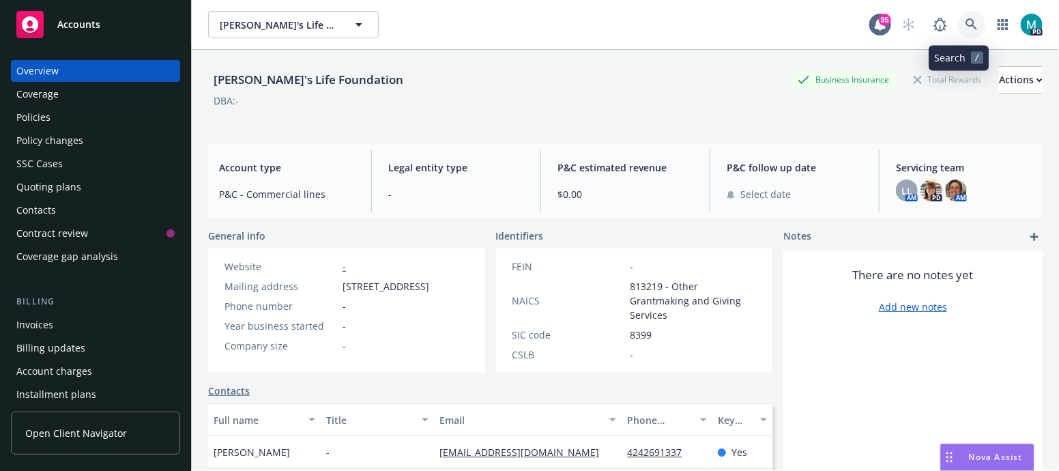
click at [965, 24] on icon at bounding box center [971, 24] width 12 height 12
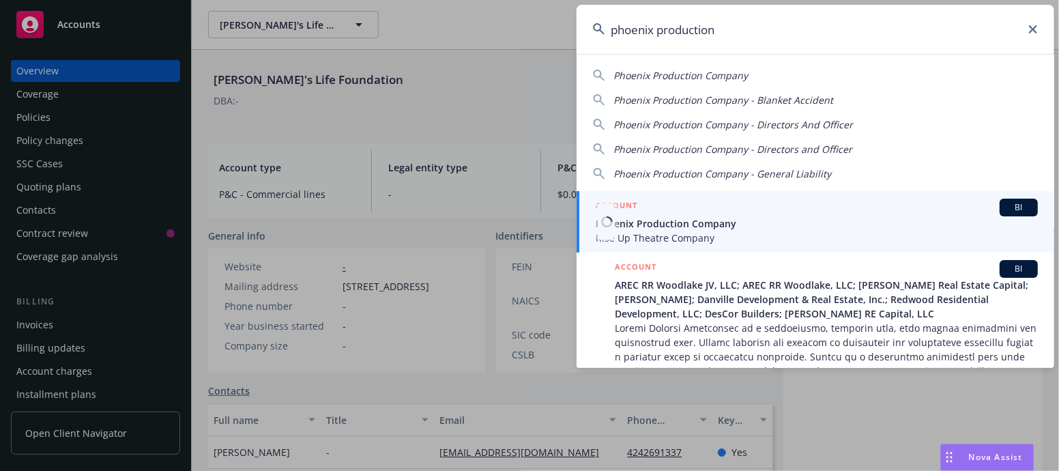
type input "phoenix production"
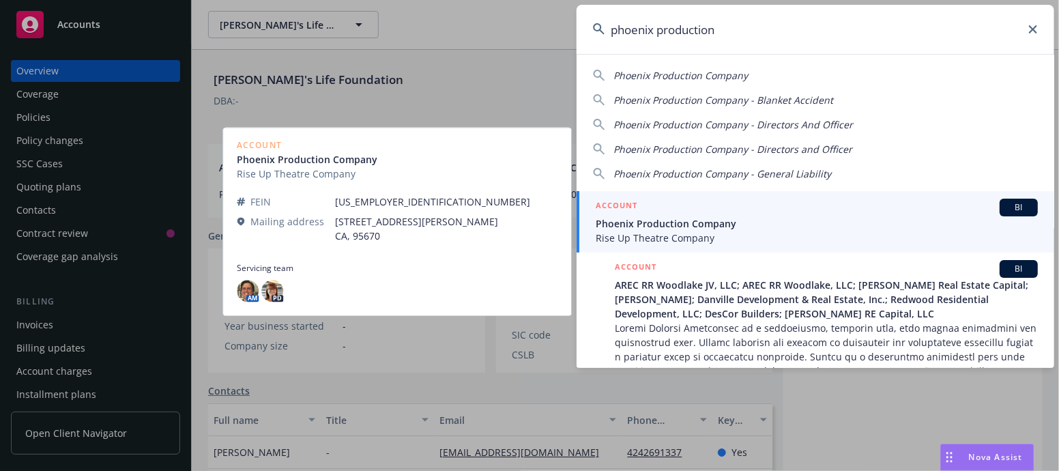
click at [652, 218] on span "Phoenix Production Company" at bounding box center [817, 223] width 442 height 14
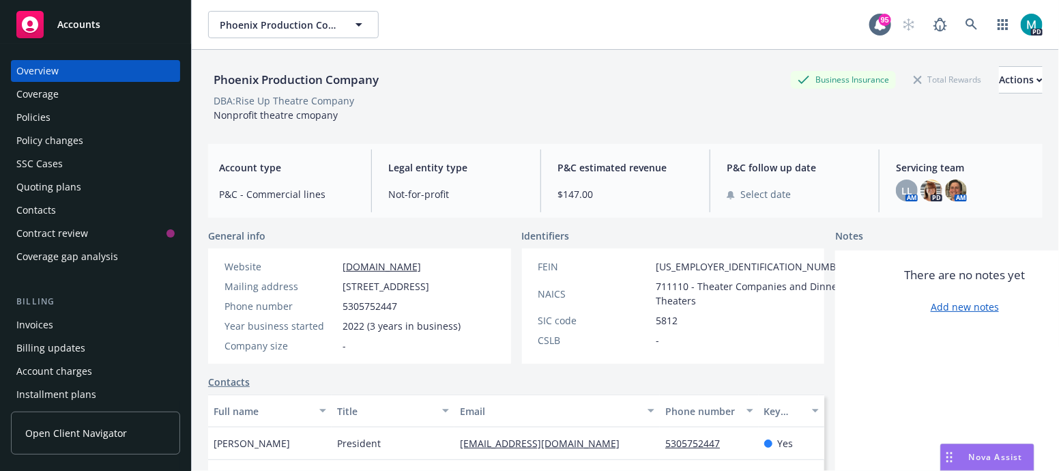
click at [25, 117] on div "Policies" at bounding box center [33, 117] width 34 height 22
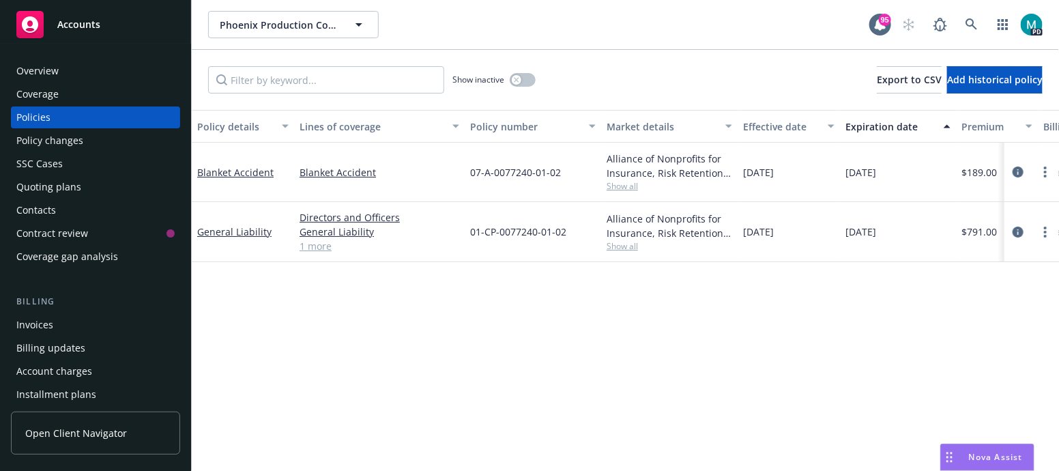
click at [63, 70] on div "Overview" at bounding box center [95, 71] width 158 height 22
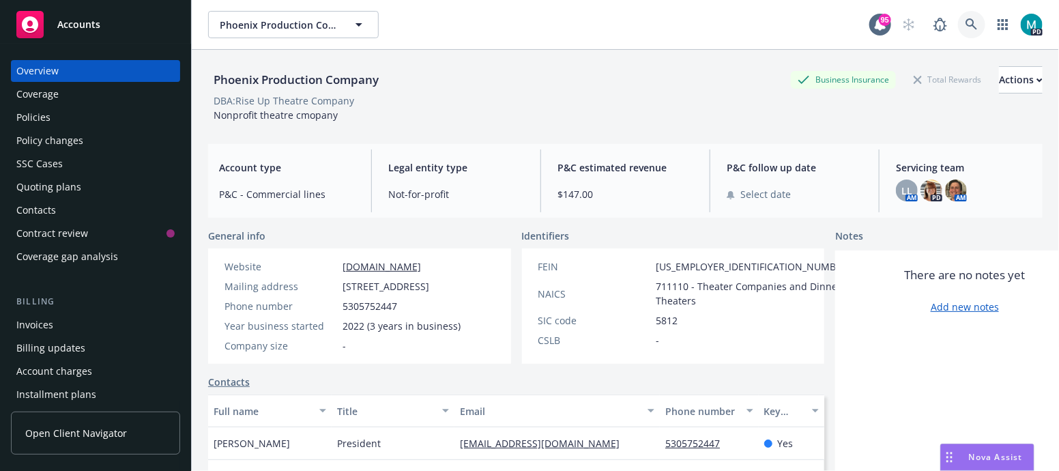
click at [965, 24] on icon at bounding box center [971, 24] width 12 height 12
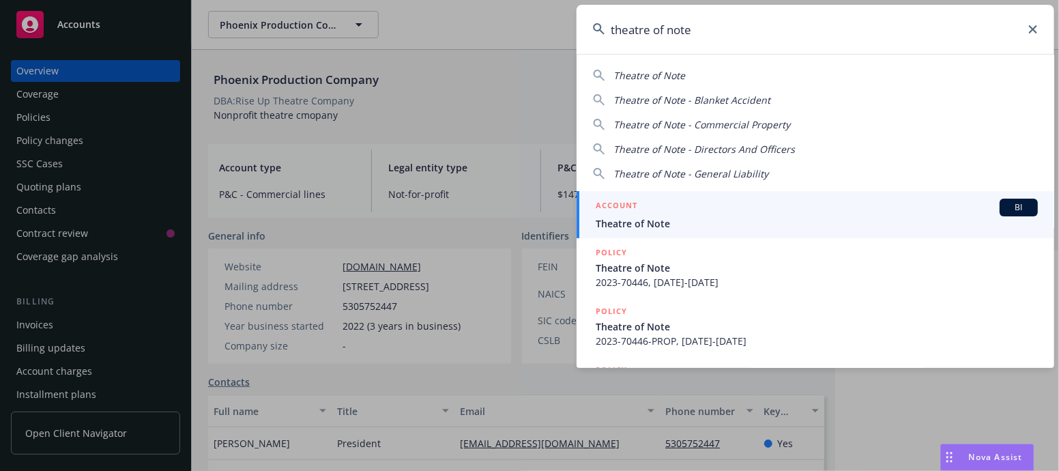
type input "theatre of note"
click at [633, 221] on span "Theatre of Note" at bounding box center [817, 223] width 442 height 14
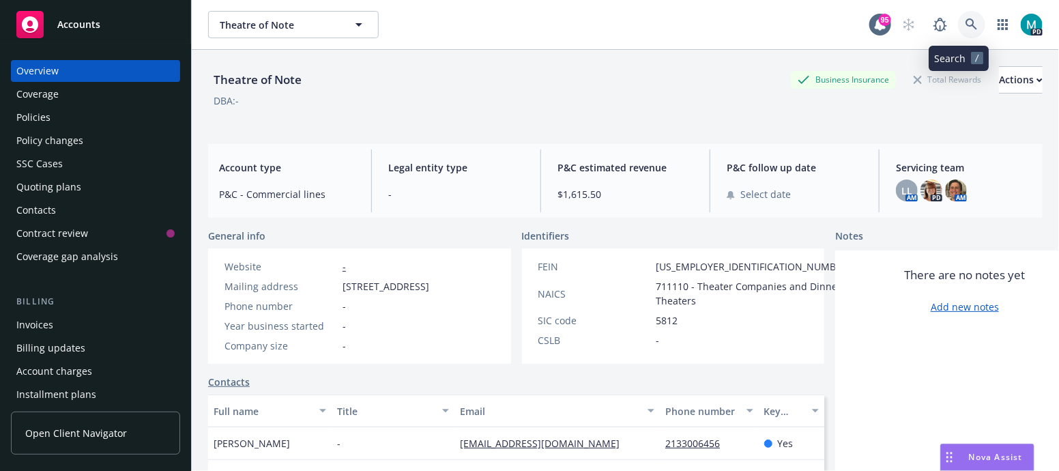
click at [958, 23] on link at bounding box center [971, 24] width 27 height 27
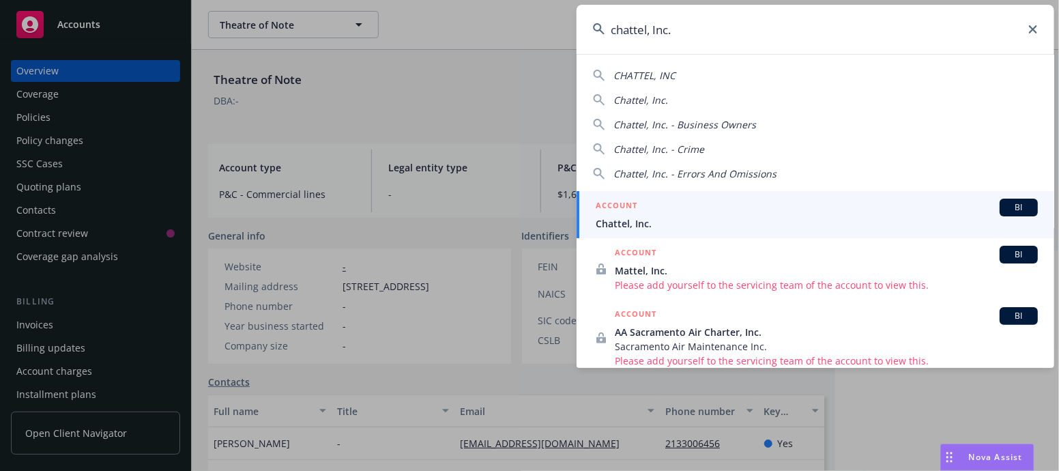
type input "chattel, Inc."
click at [643, 226] on span "Chattel, Inc." at bounding box center [817, 223] width 442 height 14
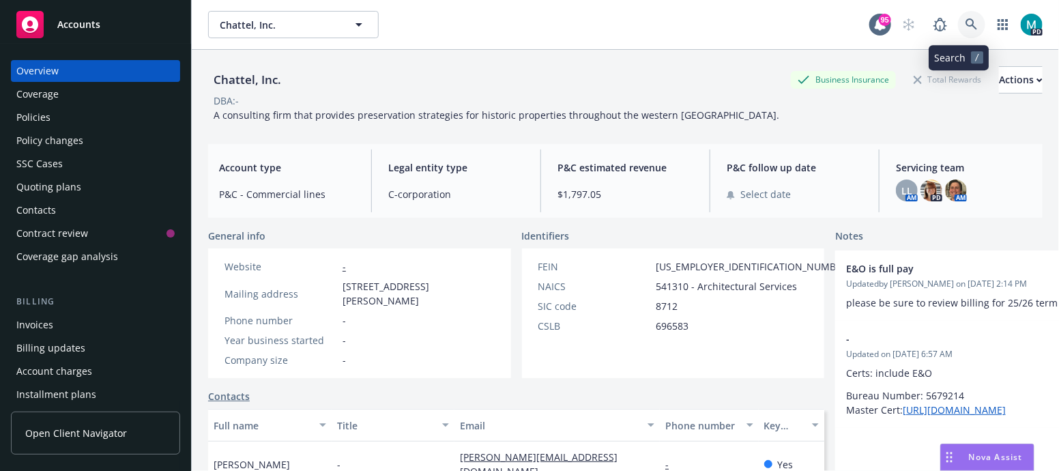
click at [965, 28] on icon at bounding box center [971, 24] width 12 height 12
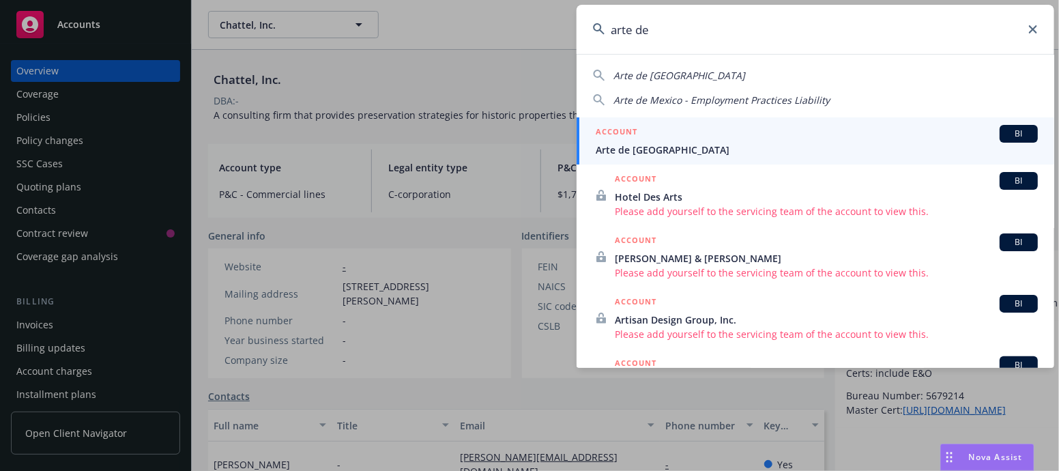
type input "arte de"
click at [616, 148] on span "Arte de [GEOGRAPHIC_DATA]" at bounding box center [817, 150] width 442 height 14
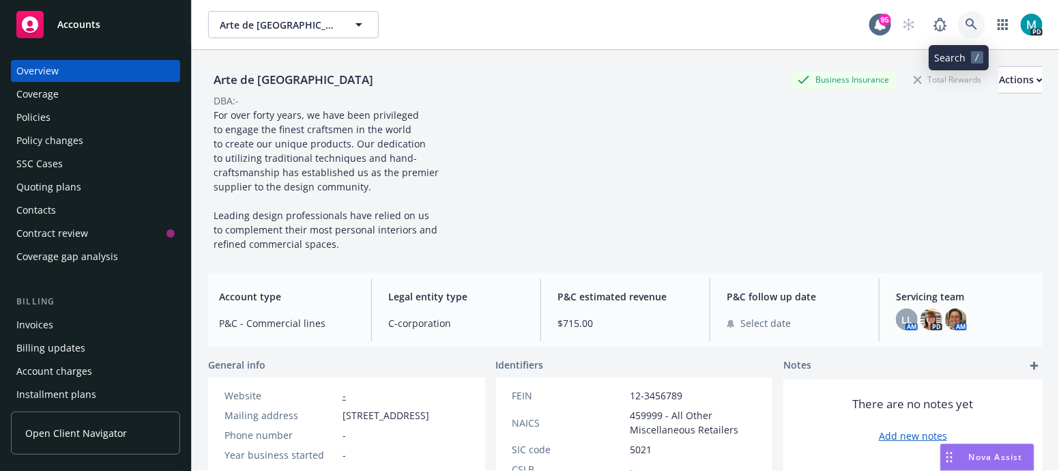
click at [965, 27] on icon at bounding box center [971, 24] width 12 height 12
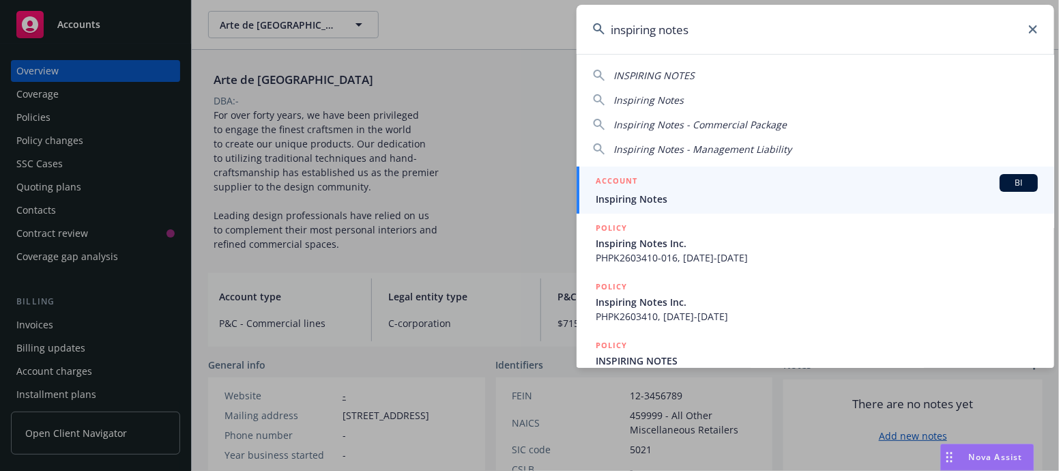
type input "inspiring notes"
click at [607, 196] on li "ACCOUNT BI Inspiring Notes" at bounding box center [815, 189] width 478 height 47
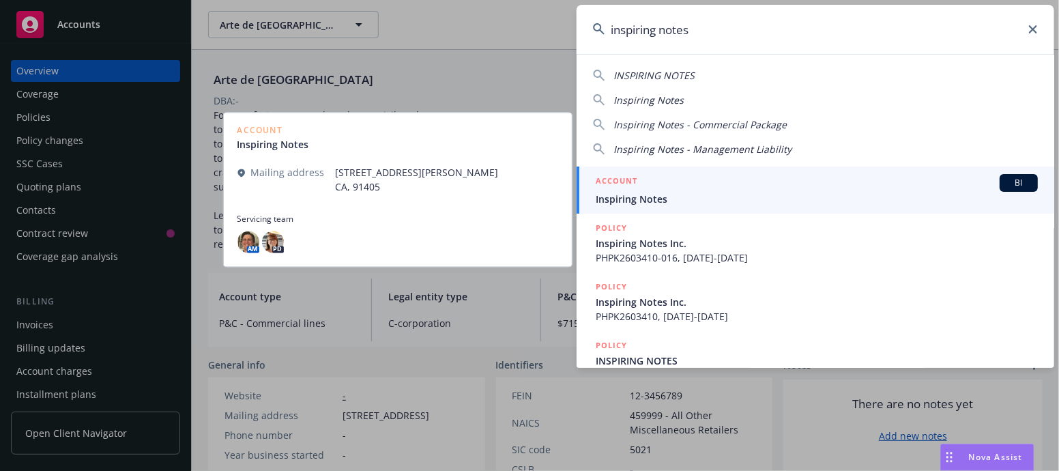
click at [614, 201] on span "Inspiring Notes" at bounding box center [817, 199] width 442 height 14
